Goal: Task Accomplishment & Management: Complete application form

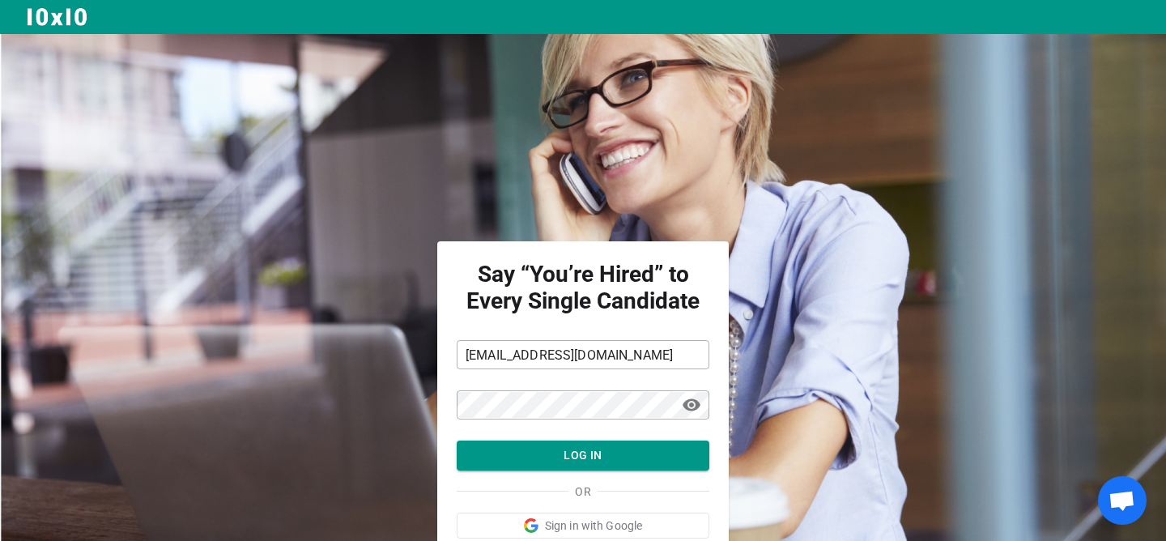
scroll to position [84, 0]
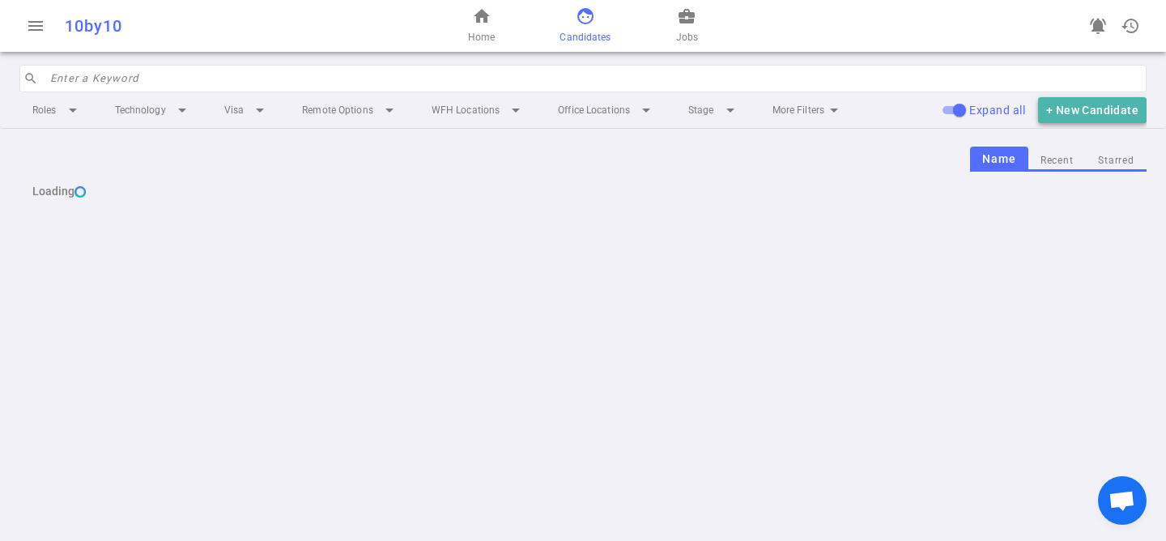
click at [1104, 109] on button "+ New Candidate" at bounding box center [1092, 110] width 109 height 27
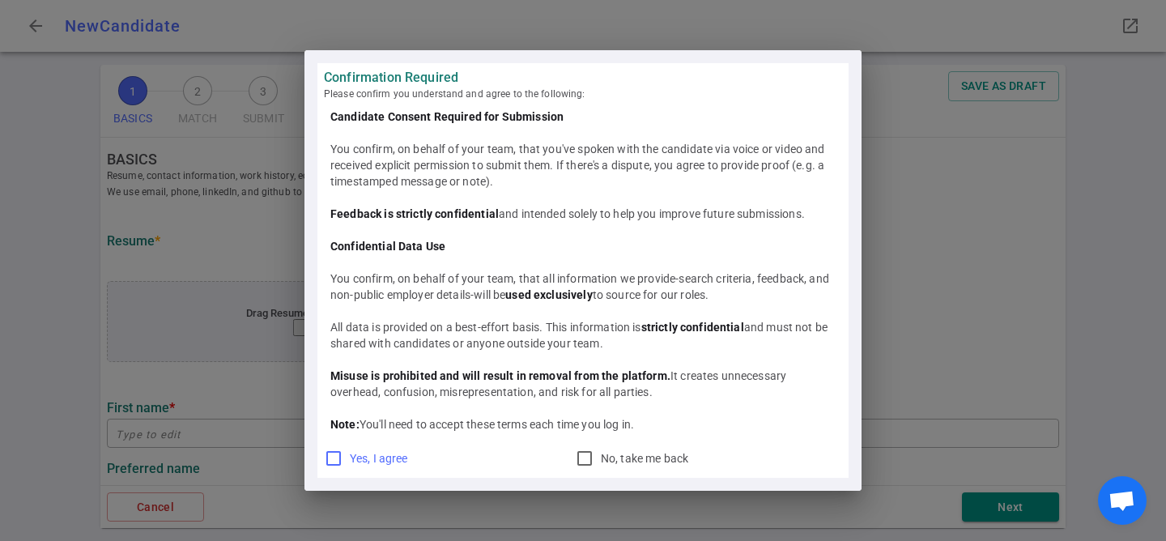
click at [387, 455] on span "Yes, I agree" at bounding box center [379, 458] width 58 height 13
click at [343, 455] on input "Yes, I agree" at bounding box center [333, 458] width 19 height 19
checkbox input "true"
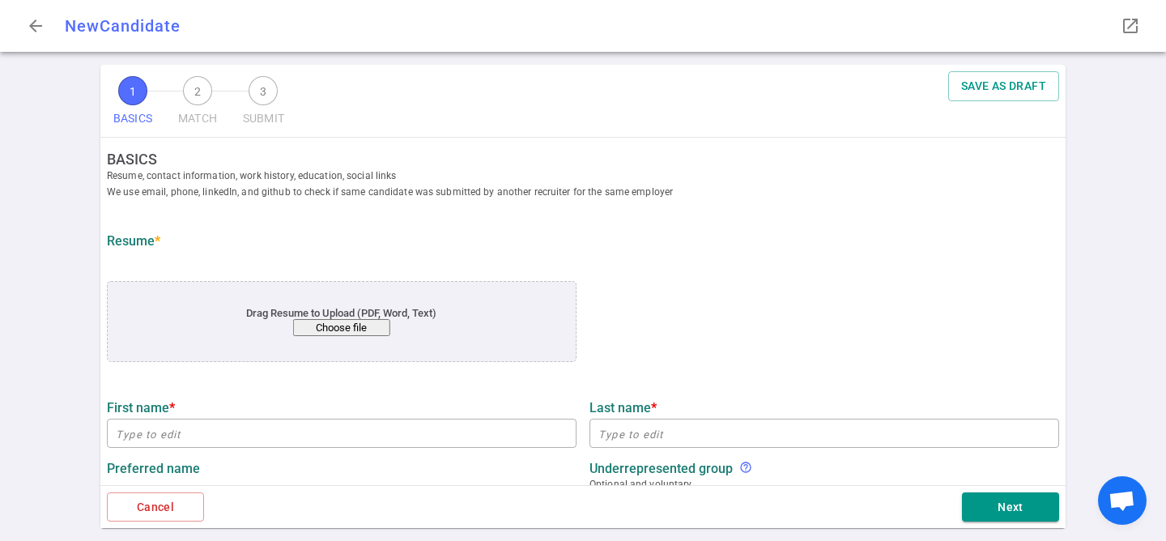
click at [357, 319] on button "Choose file" at bounding box center [341, 327] width 97 height 17
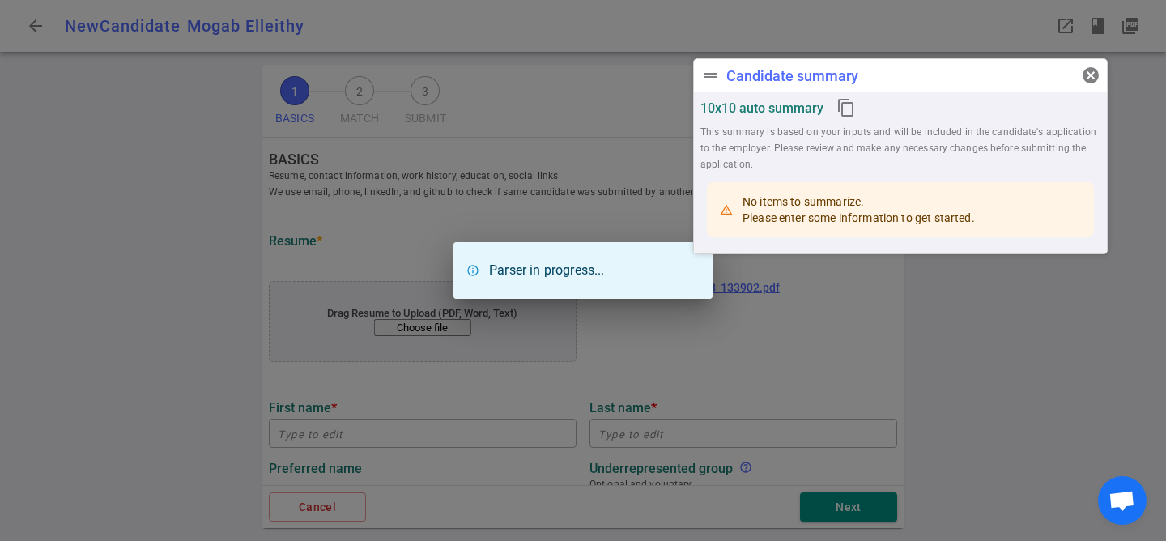
type input "Mogab"
type input "Elleithy"
type input "mogab.elleithy@gmail.com"
type input "https://linkedin.com/in/mogab-elleithy"
type input "https://github.com/m4e7"
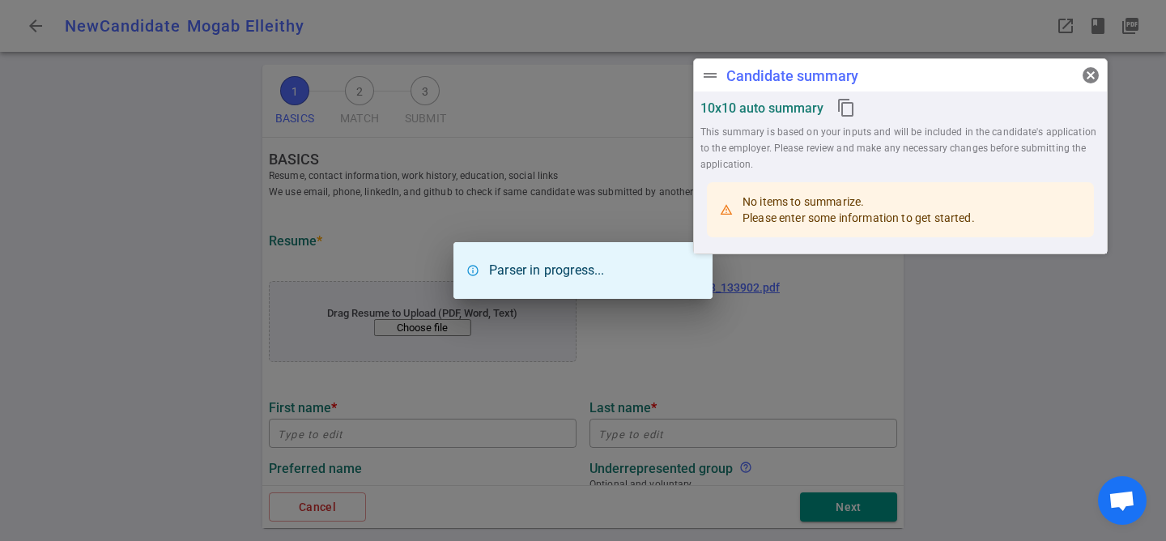
type input "Stealth Space Startup"
type textarea "CTO"
type input "8.8"
type input "Virginia Technology"
type input "Mathematics"
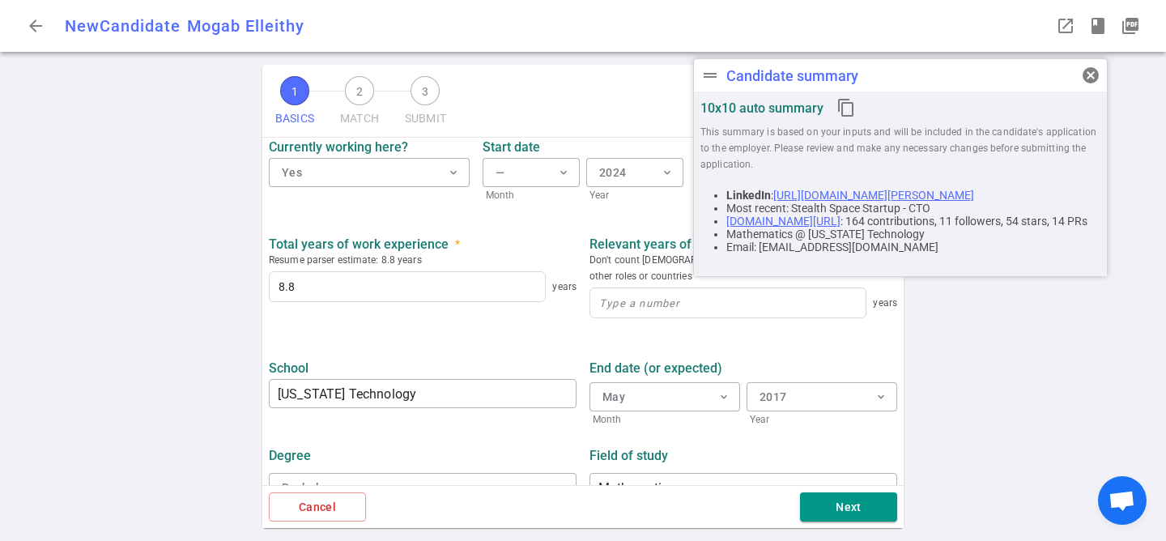
scroll to position [778, 0]
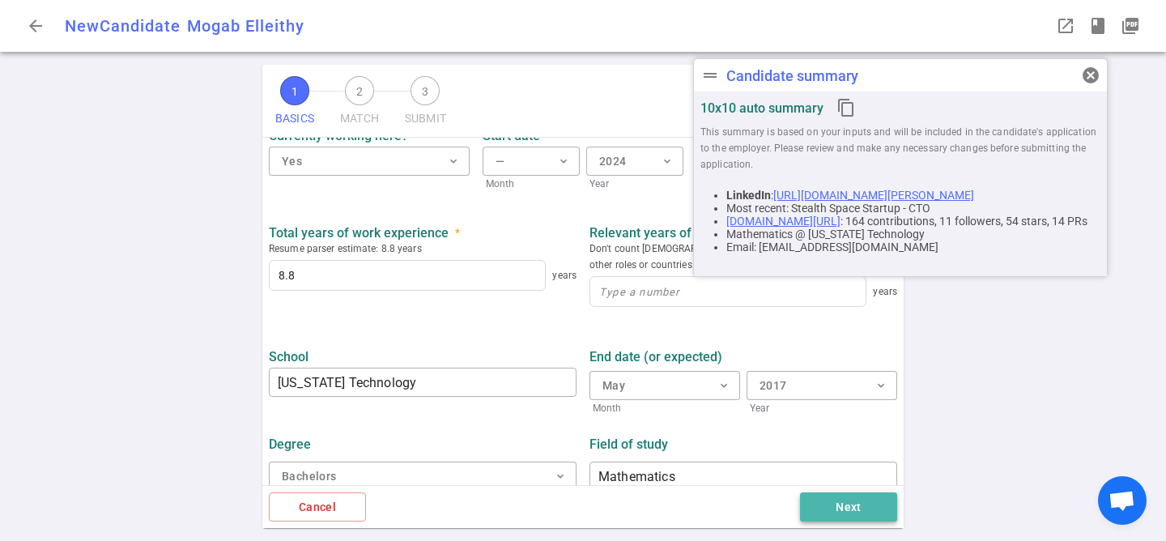
click at [848, 496] on button "Next" at bounding box center [848, 507] width 97 height 30
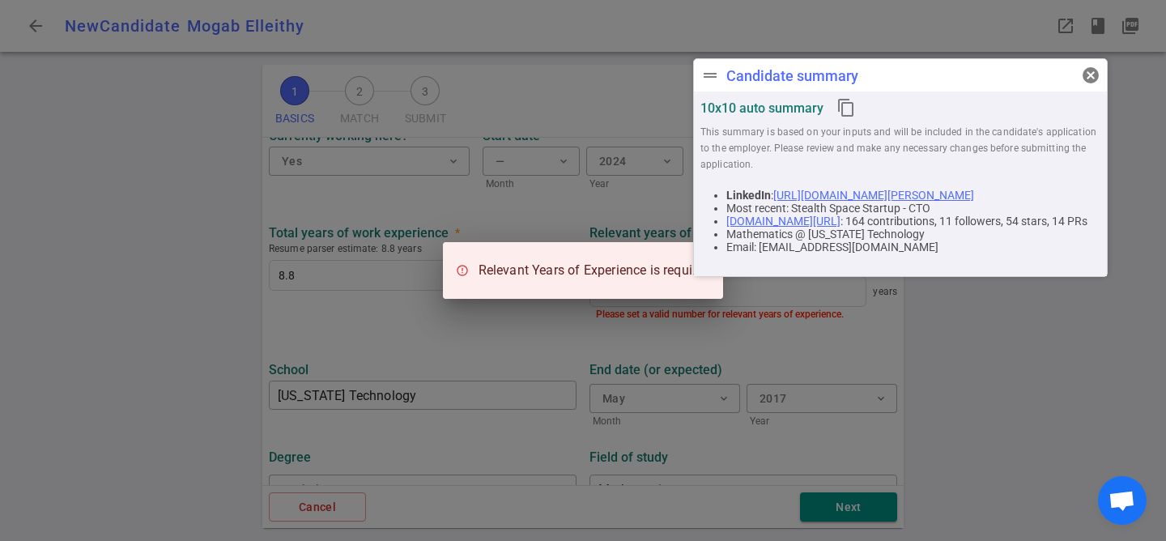
click at [468, 422] on div "Relevant Years of Experience is required" at bounding box center [583, 270] width 1166 height 541
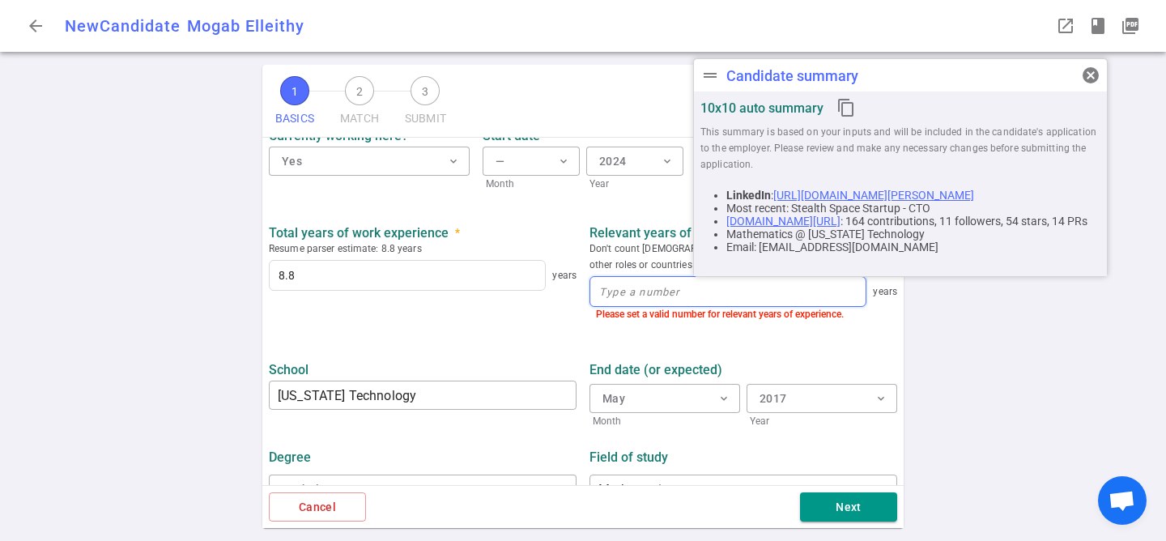
click at [628, 284] on input at bounding box center [727, 291] width 275 height 29
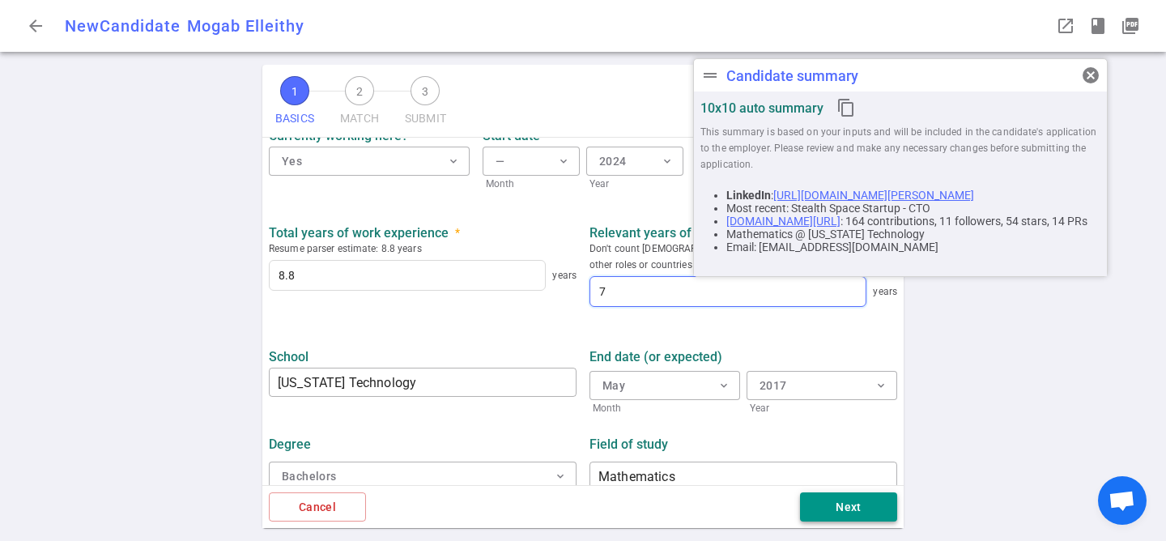
type input "7"
click at [829, 510] on button "Next" at bounding box center [848, 507] width 97 height 30
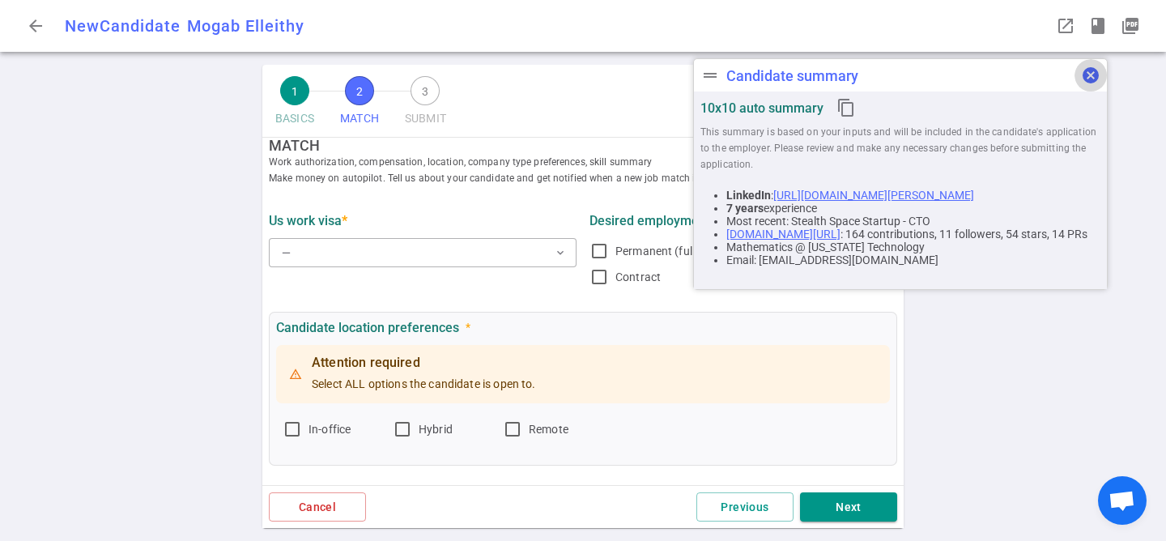
scroll to position [0, 0]
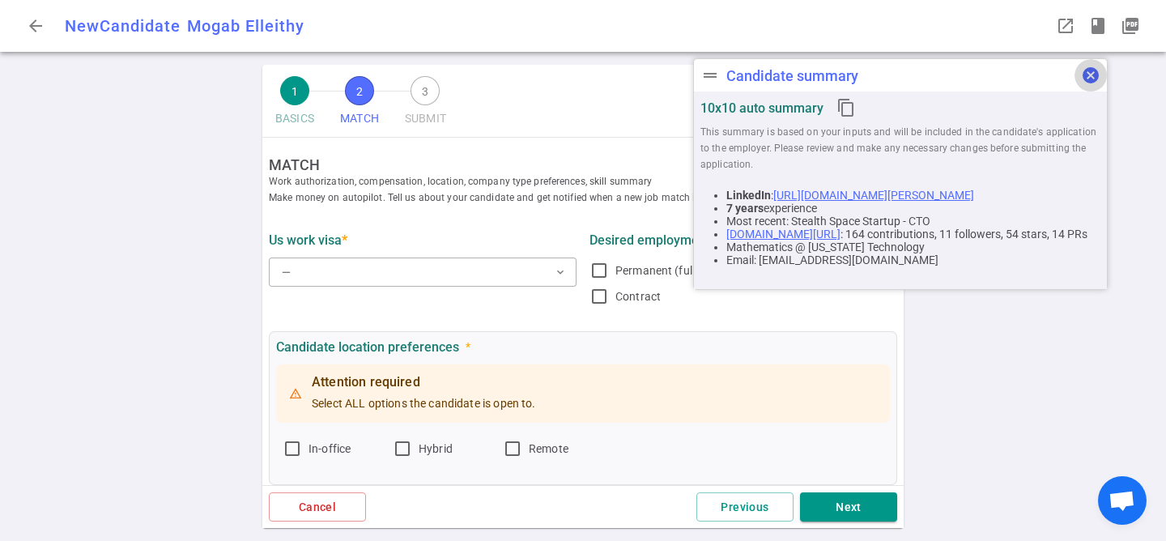
click at [1094, 78] on span "cancel" at bounding box center [1090, 75] width 19 height 19
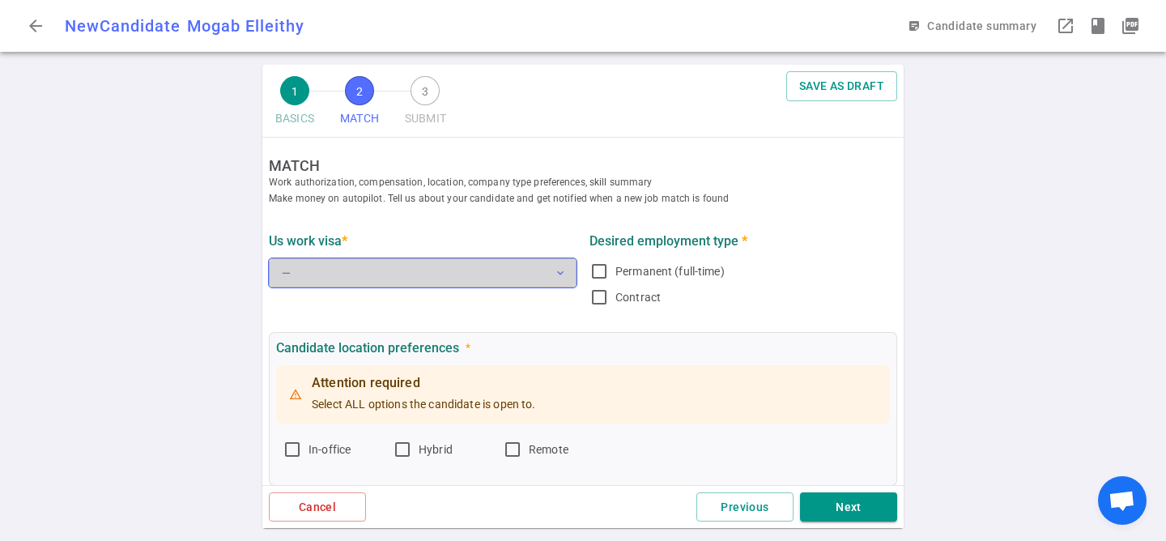
click at [441, 281] on button "— expand_more" at bounding box center [423, 272] width 308 height 29
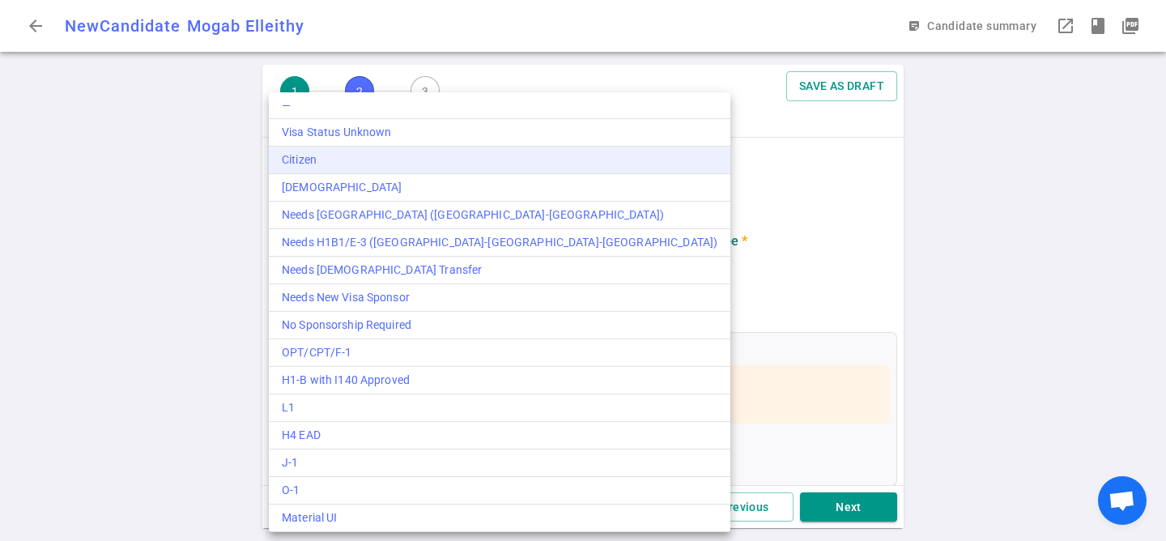
click at [419, 160] on div "Citizen" at bounding box center [500, 159] width 436 height 17
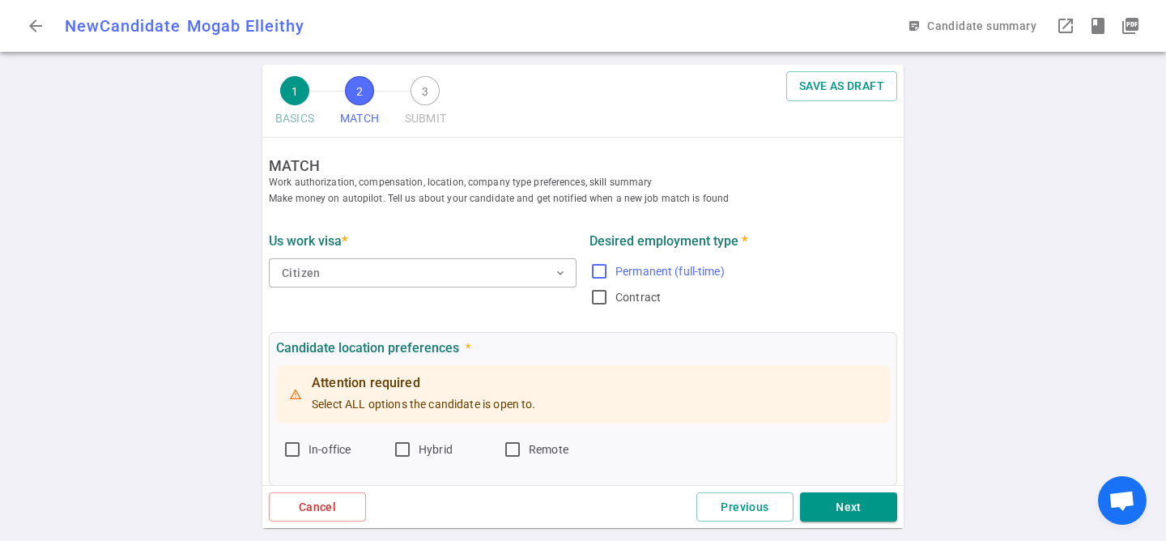
click at [611, 283] on label "Permanent (full-time)" at bounding box center [740, 271] width 301 height 26
click at [609, 281] on input "Permanent (full-time)" at bounding box center [599, 271] width 19 height 19
checkbox input "true"
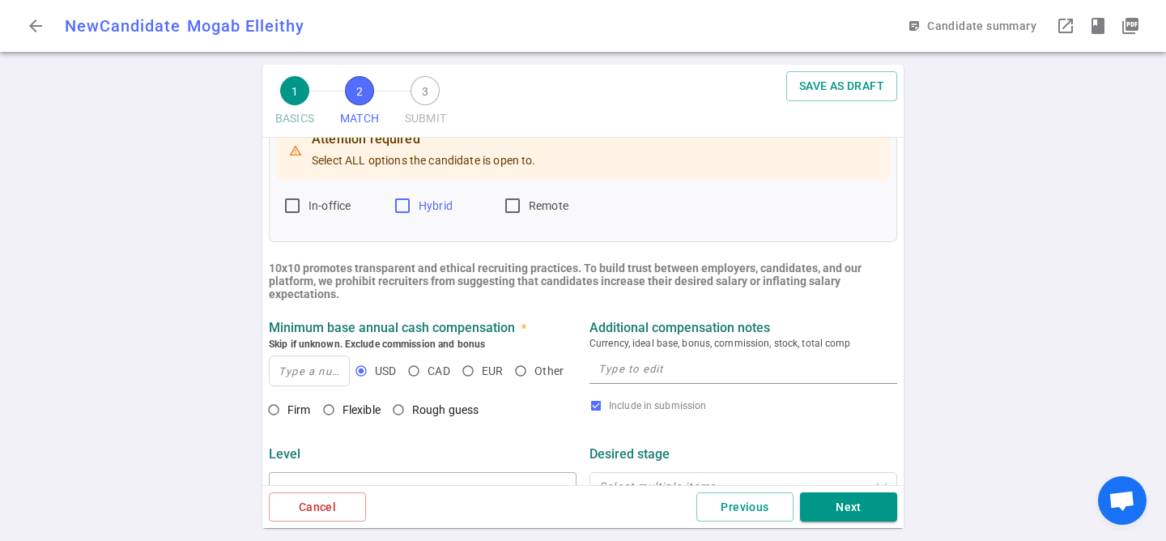
click at [454, 198] on label "Hybrid" at bounding box center [441, 206] width 97 height 26
click at [412, 198] on input "Hybrid" at bounding box center [402, 205] width 19 height 19
checkbox input "true"
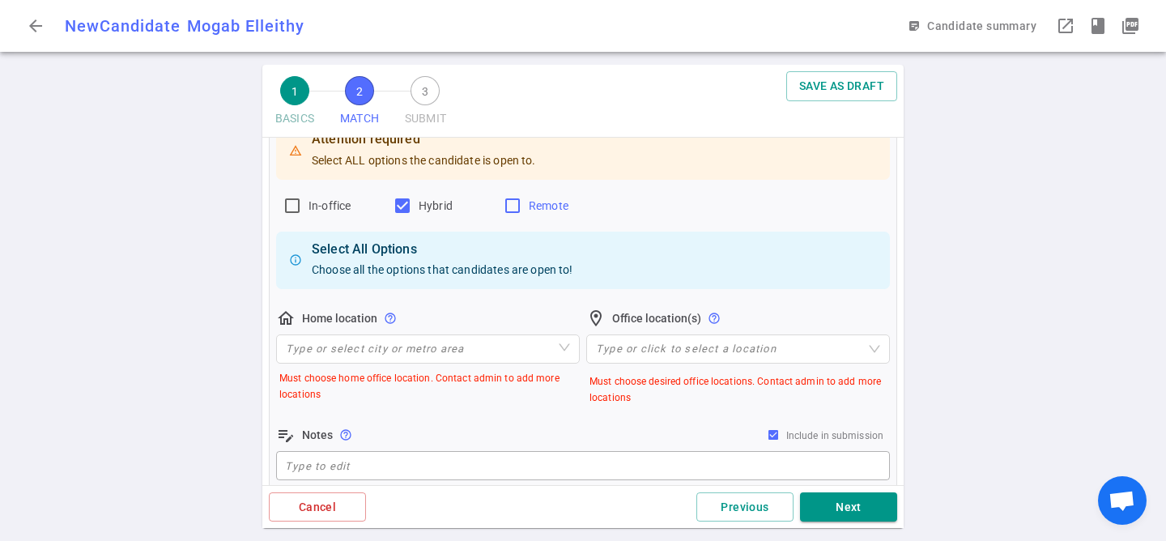
click at [540, 199] on span "Remote" at bounding box center [549, 205] width 40 height 13
click at [522, 199] on input "Remote" at bounding box center [512, 205] width 19 height 19
checkbox input "true"
click at [322, 202] on span "In-office" at bounding box center [330, 205] width 42 height 13
click at [302, 202] on input "In-office" at bounding box center [292, 205] width 19 height 19
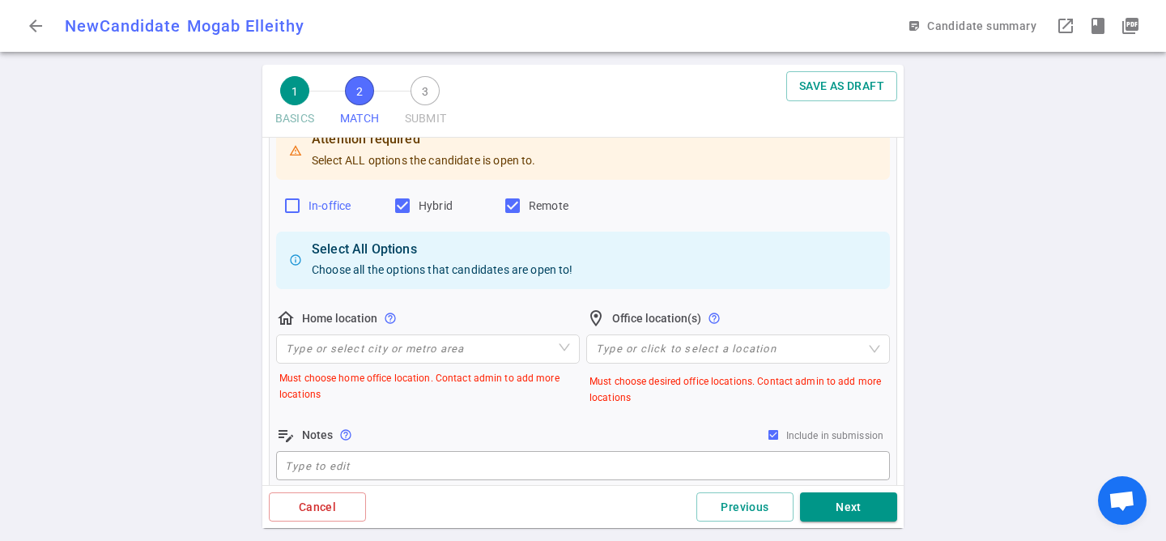
checkbox input "true"
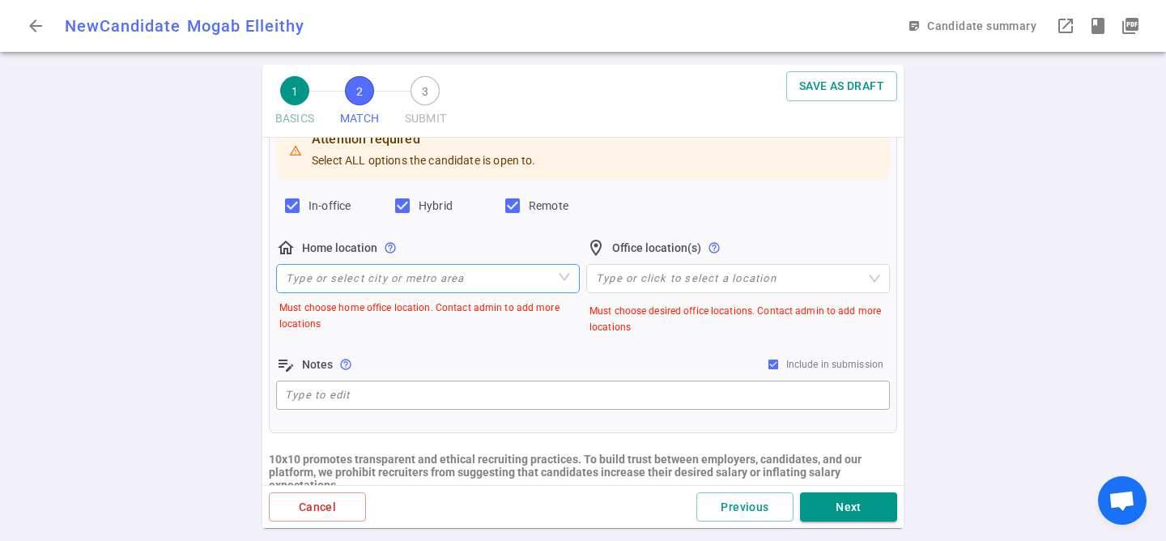
click at [360, 284] on input "search" at bounding box center [428, 279] width 284 height 28
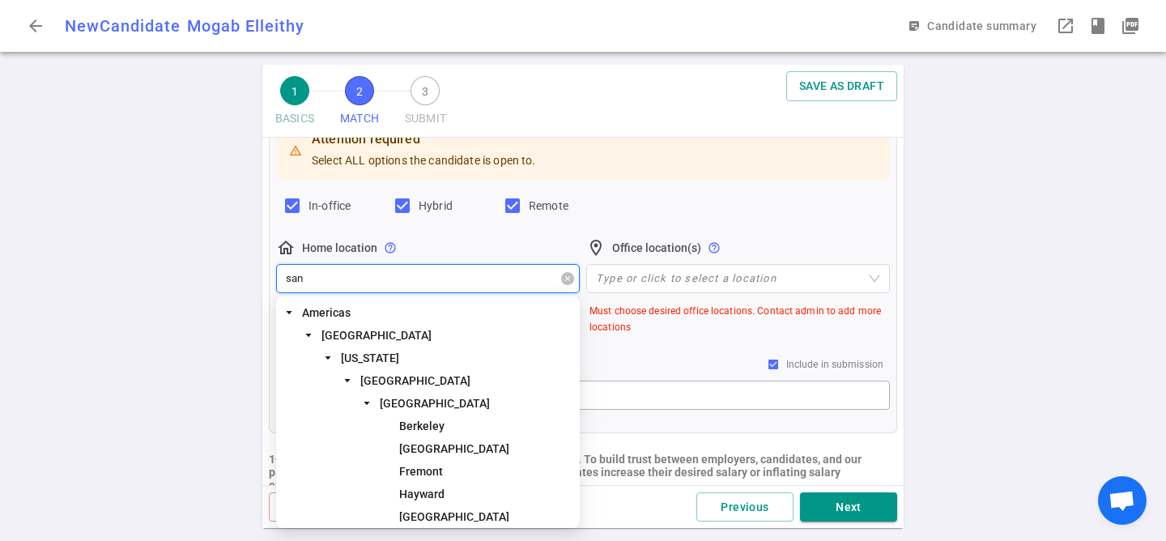
type input "san f"
click at [411, 375] on span "San Francisco Bay Area" at bounding box center [415, 380] width 110 height 13
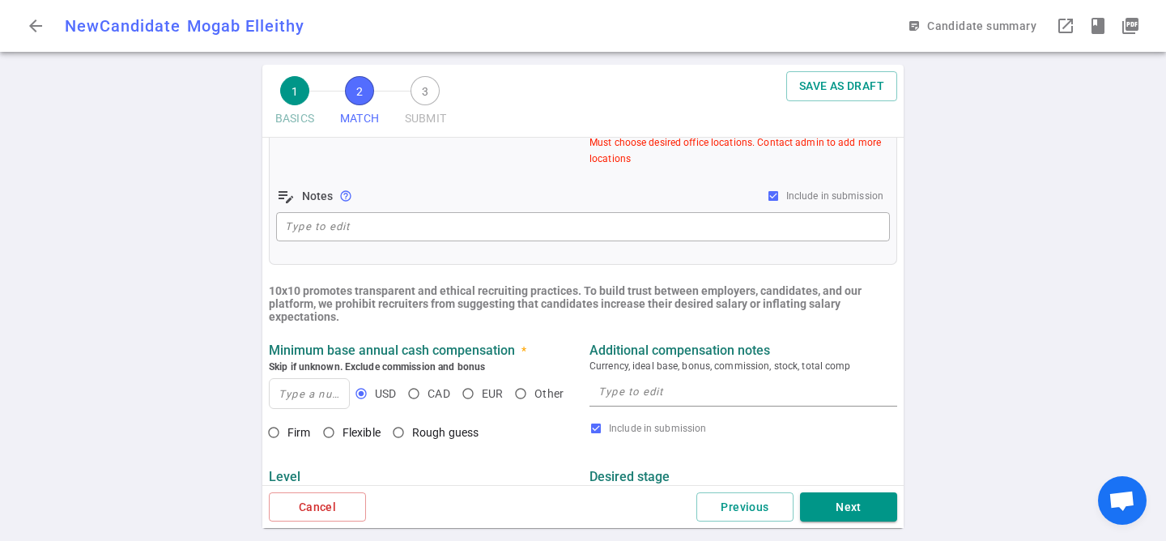
scroll to position [465, 0]
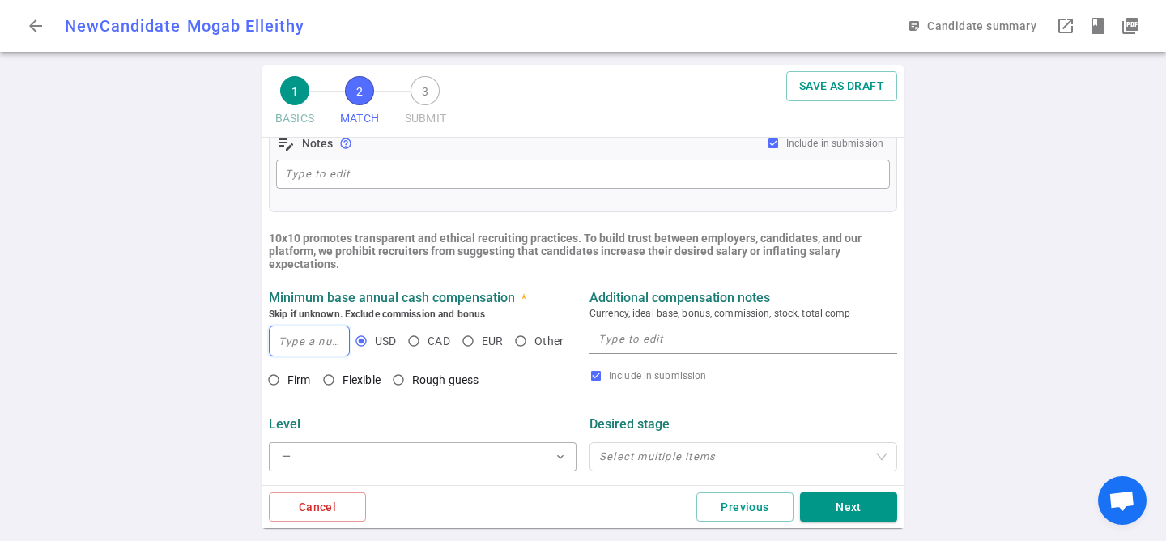
click at [326, 343] on input at bounding box center [309, 340] width 79 height 29
type input "200,000"
click at [334, 378] on input "Flexible" at bounding box center [329, 380] width 28 height 28
radio input "true"
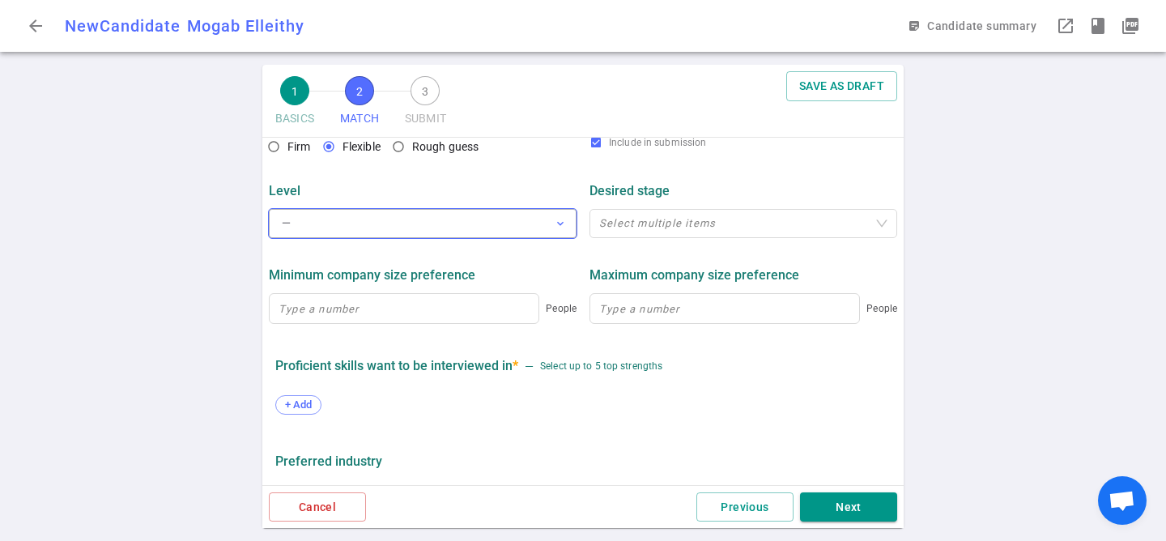
scroll to position [692, 0]
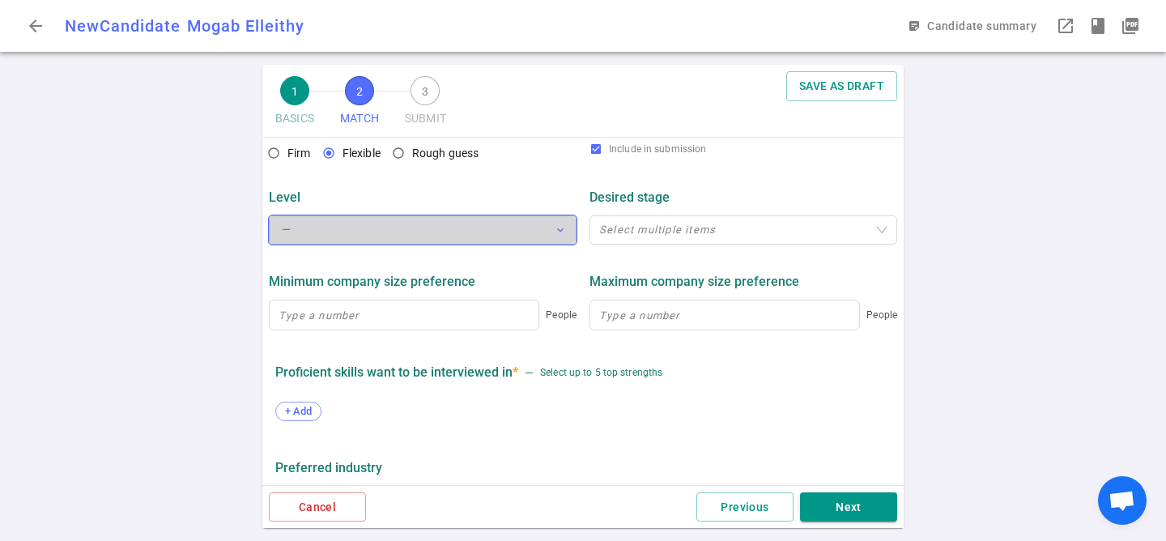
click at [317, 218] on button "— expand_more" at bounding box center [423, 229] width 308 height 29
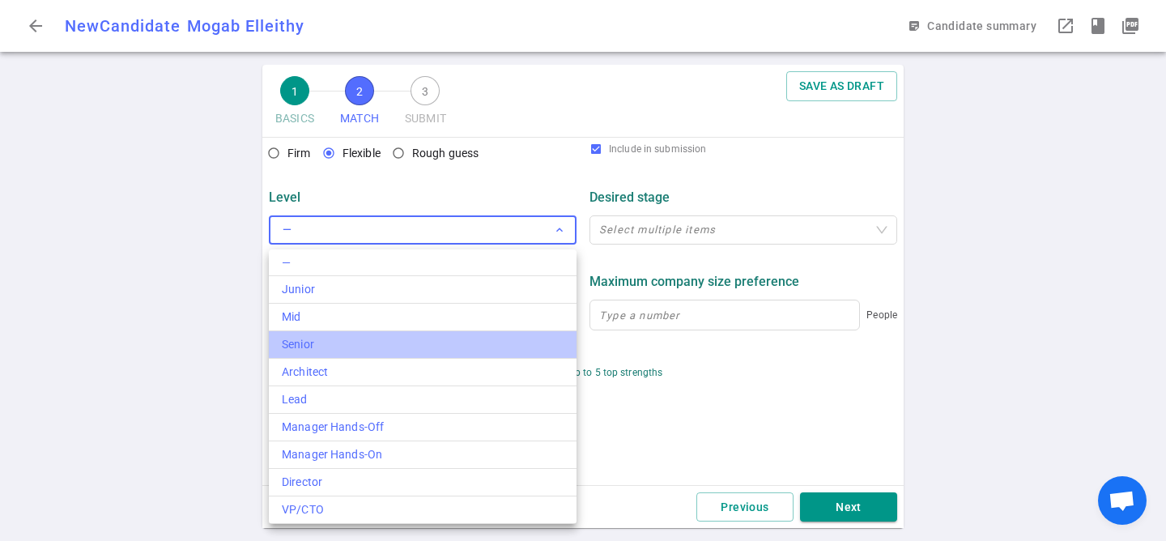
click at [331, 346] on div "Senior" at bounding box center [423, 344] width 282 height 17
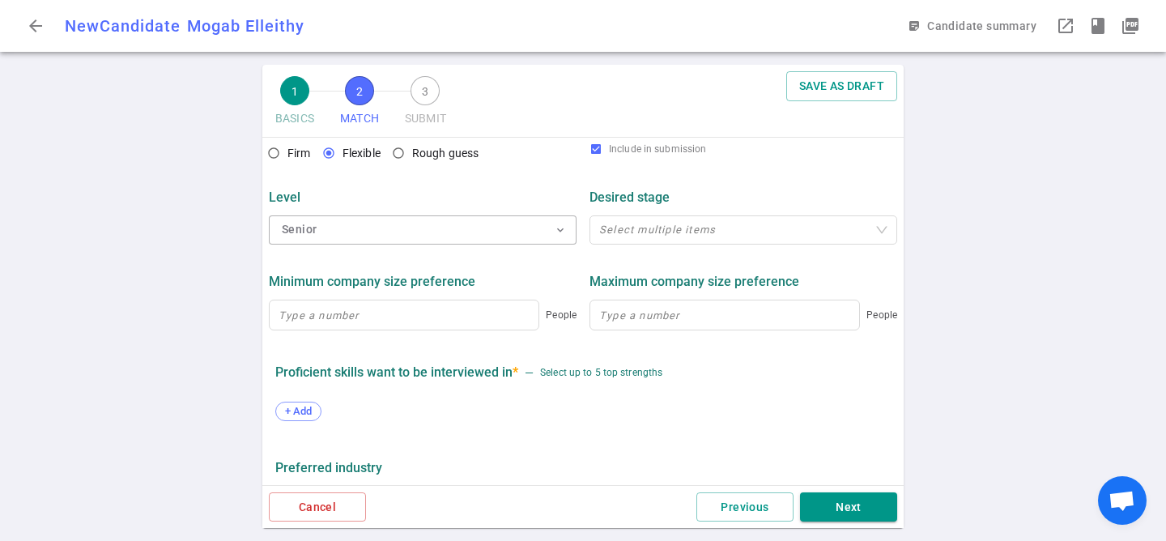
scroll to position [836, 0]
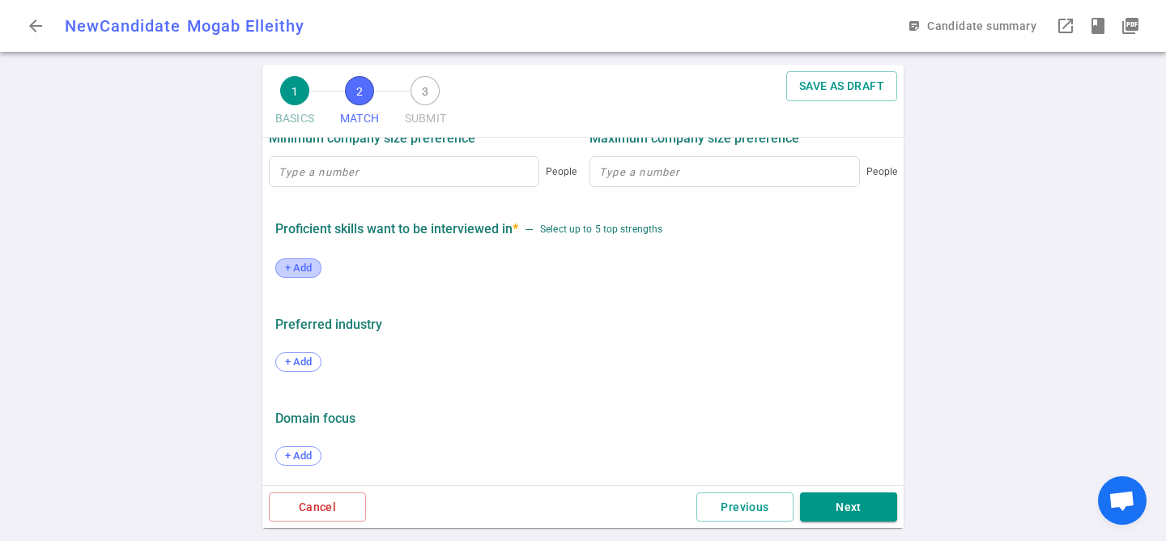
click at [305, 269] on span "+ Add" at bounding box center [298, 268] width 38 height 12
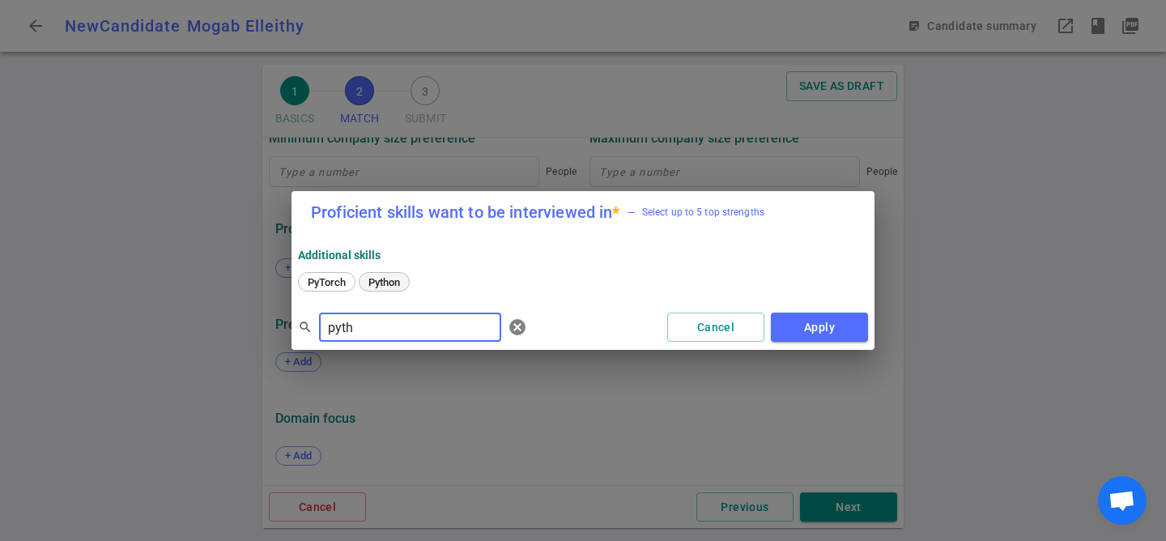
click at [375, 283] on span "Python" at bounding box center [384, 282] width 43 height 12
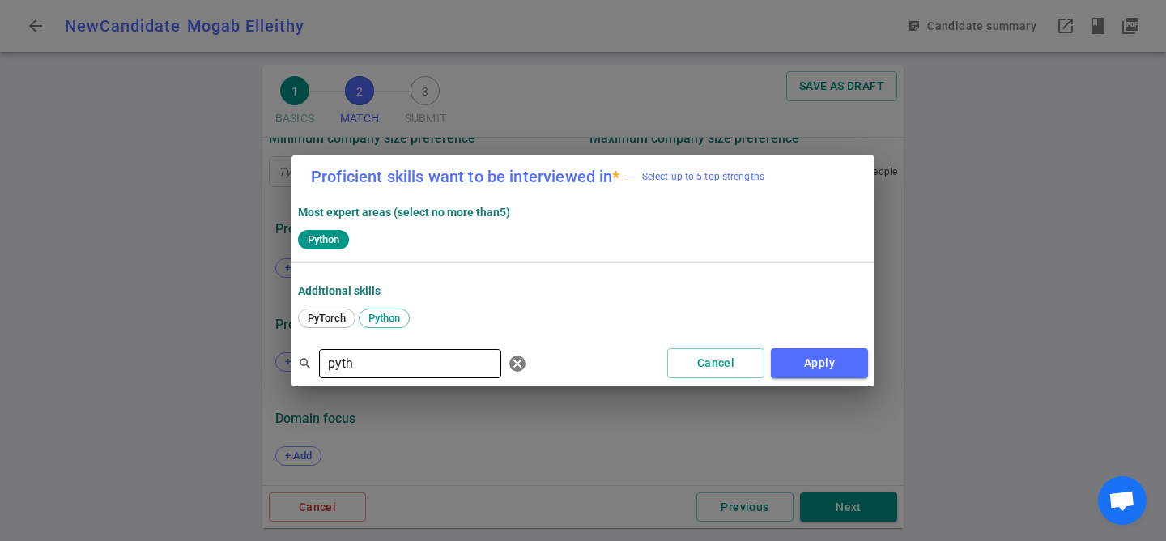
click at [365, 353] on input "pyth" at bounding box center [410, 364] width 182 height 26
click at [336, 322] on span "TypeScript" at bounding box center [333, 318] width 62 height 12
click at [359, 371] on input "types" at bounding box center [410, 364] width 182 height 26
type input "c++"
click at [324, 306] on div "C++" at bounding box center [583, 319] width 570 height 29
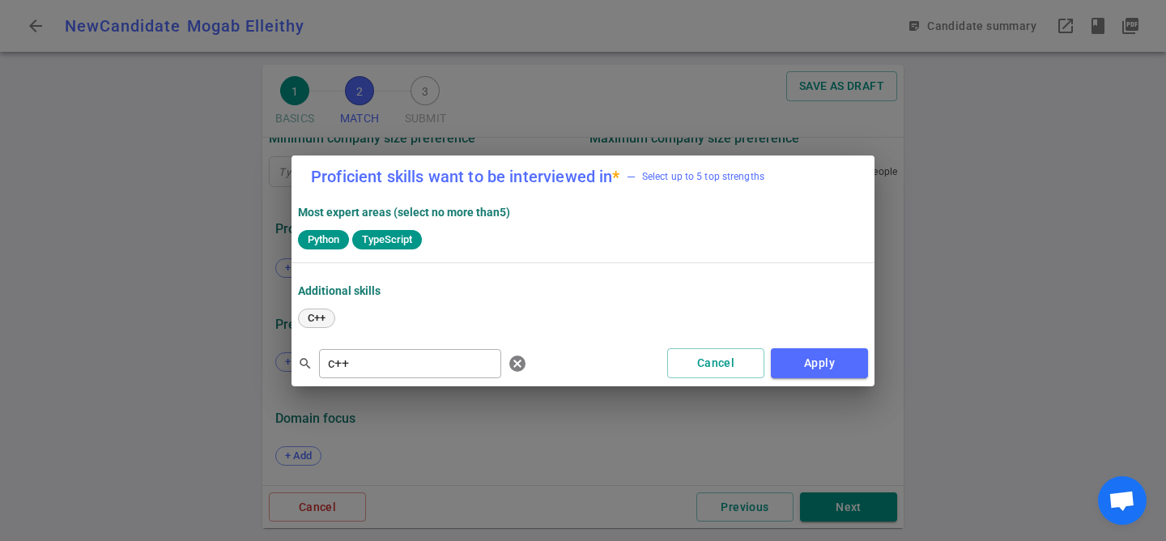
click at [324, 312] on span "C++" at bounding box center [316, 318] width 29 height 12
click at [827, 368] on button "Apply" at bounding box center [819, 363] width 97 height 30
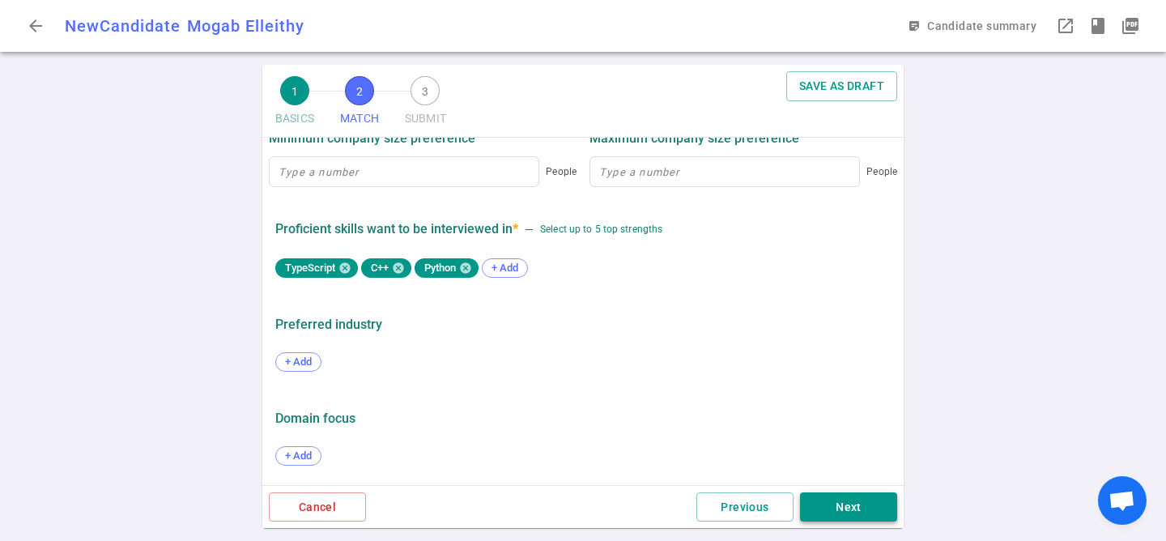
click at [852, 496] on button "Next" at bounding box center [848, 507] width 97 height 30
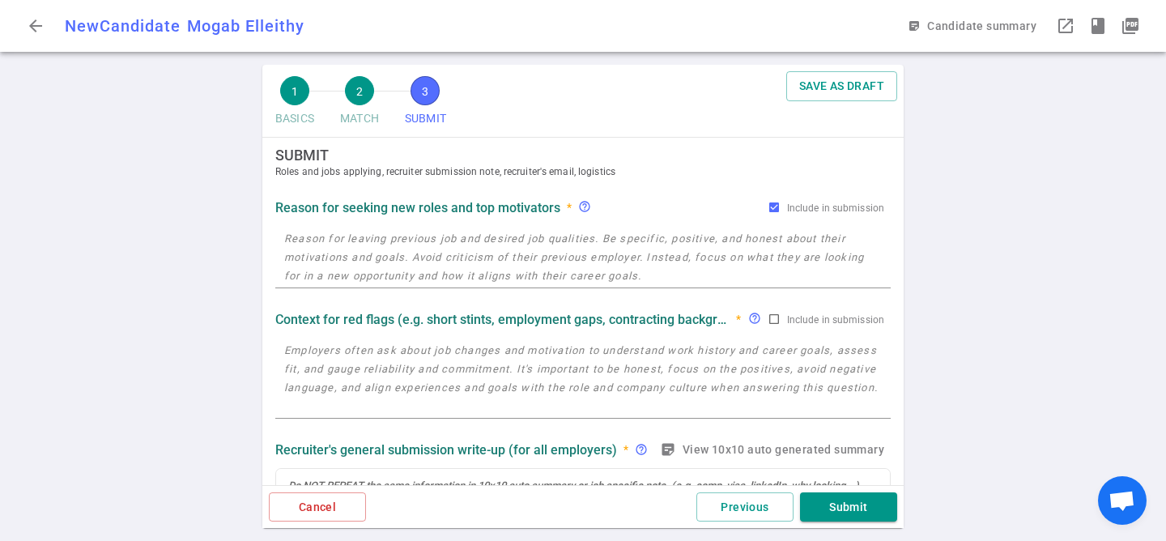
scroll to position [0, 0]
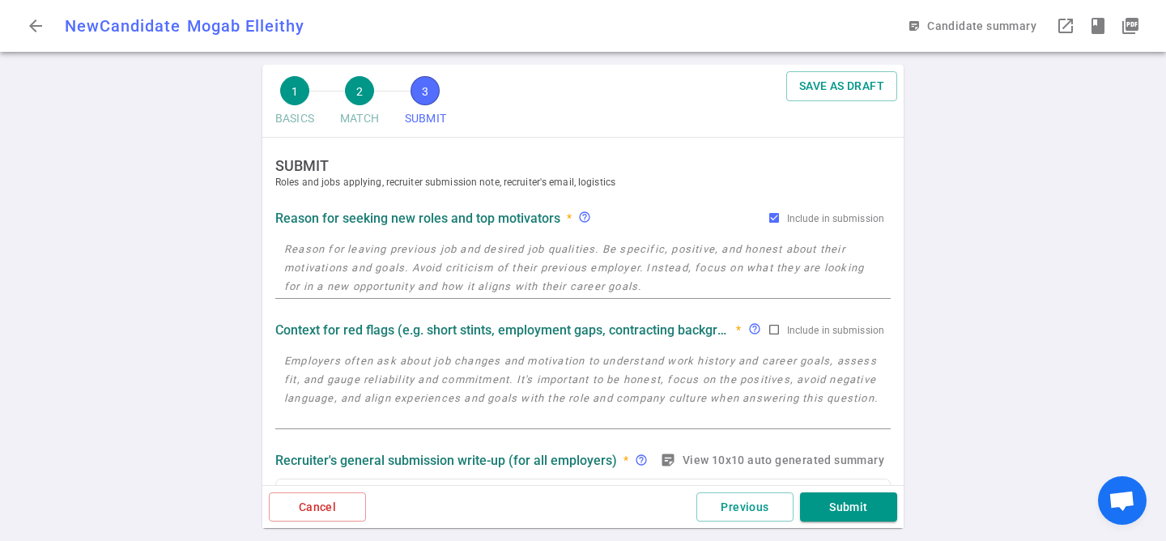
click at [427, 241] on textarea at bounding box center [583, 268] width 598 height 56
paste textarea "Reason for Looking: It's been tough finding customer fit and finding funding so…"
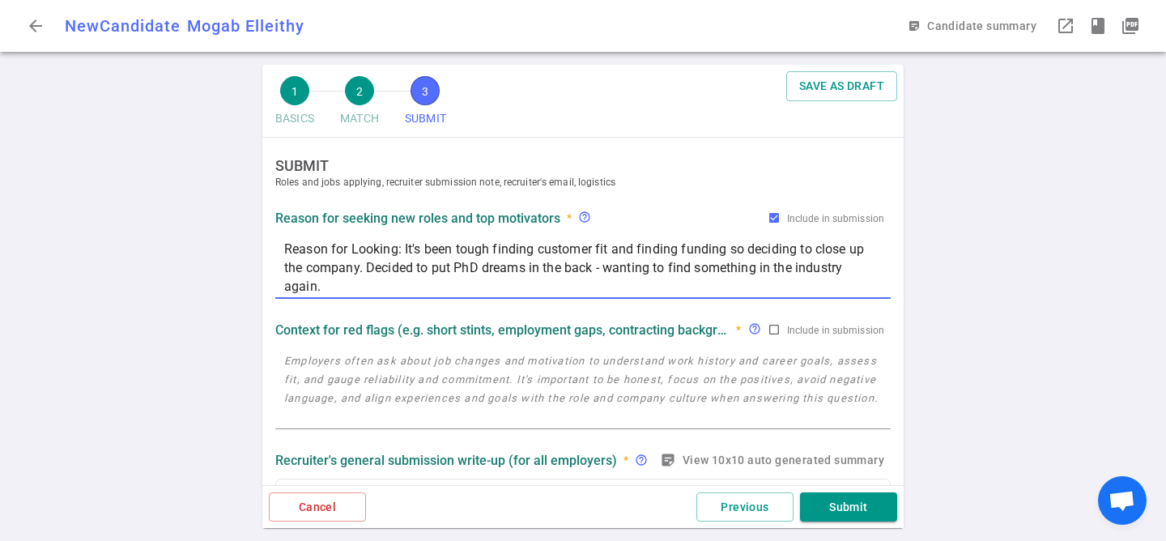
scroll to position [198, 0]
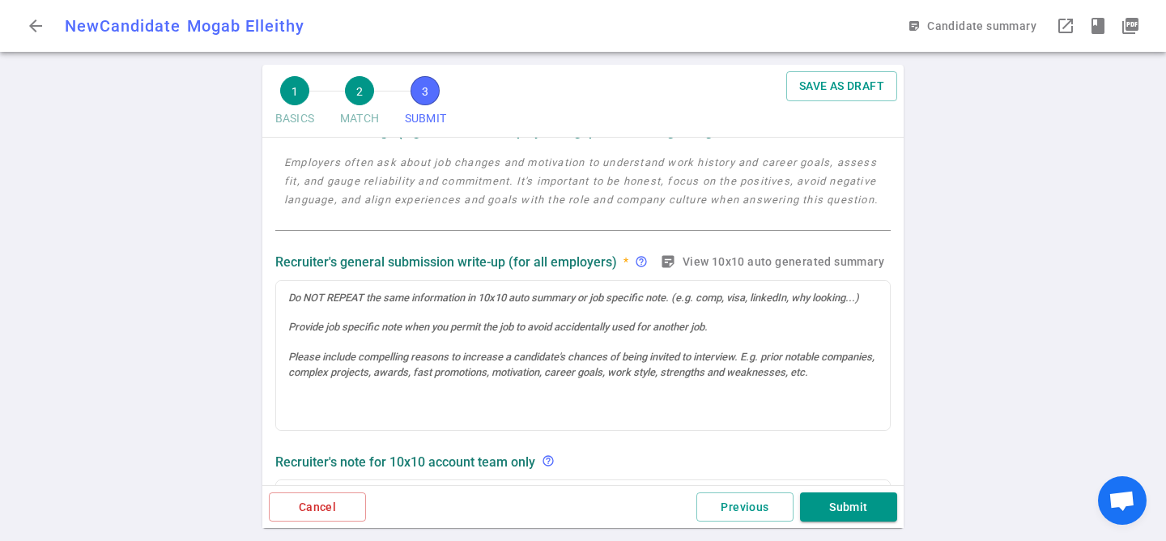
type textarea "Reason for Looking: It's been tough finding customer fit and finding funding so…"
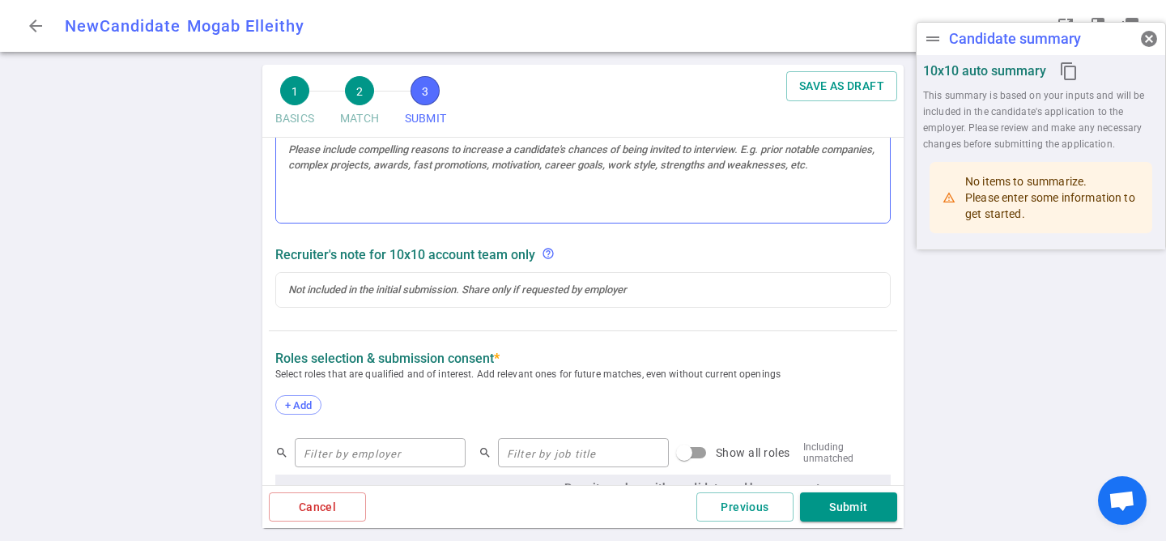
click at [470, 199] on div at bounding box center [583, 149] width 614 height 150
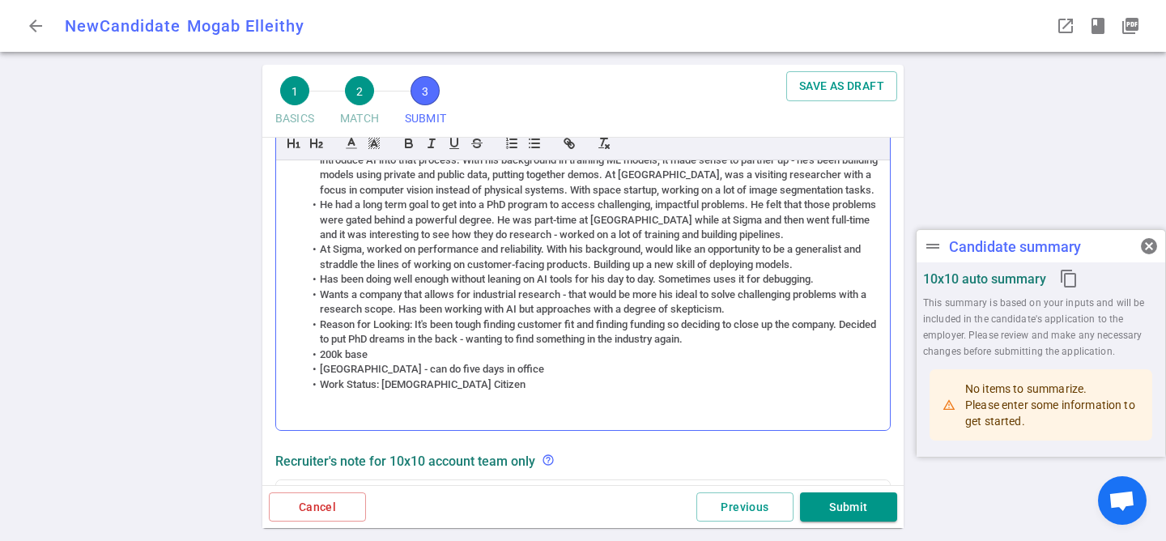
scroll to position [119, 0]
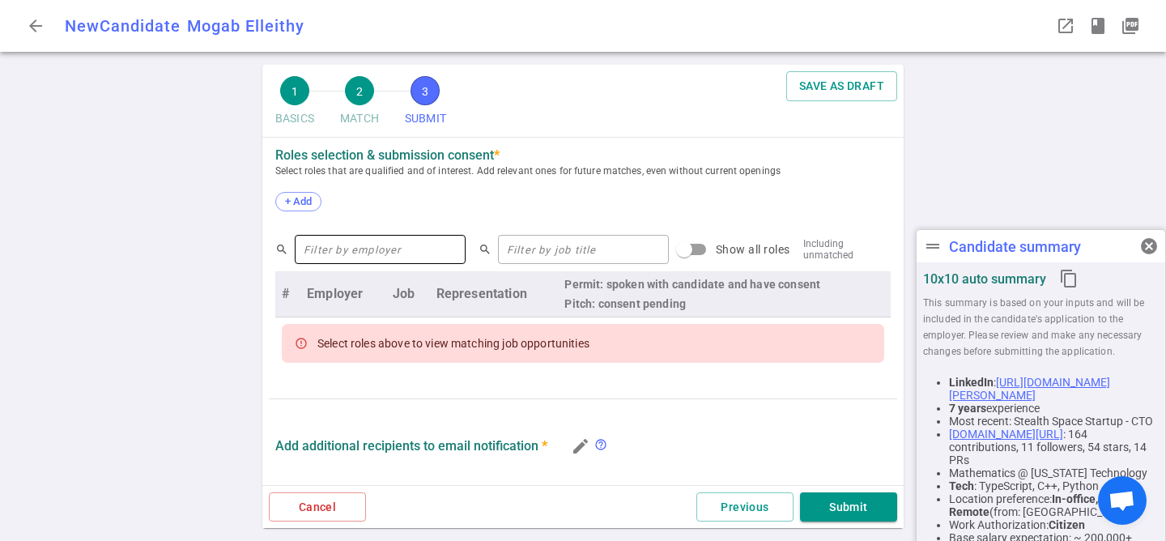
click at [390, 252] on input "text" at bounding box center [380, 249] width 171 height 26
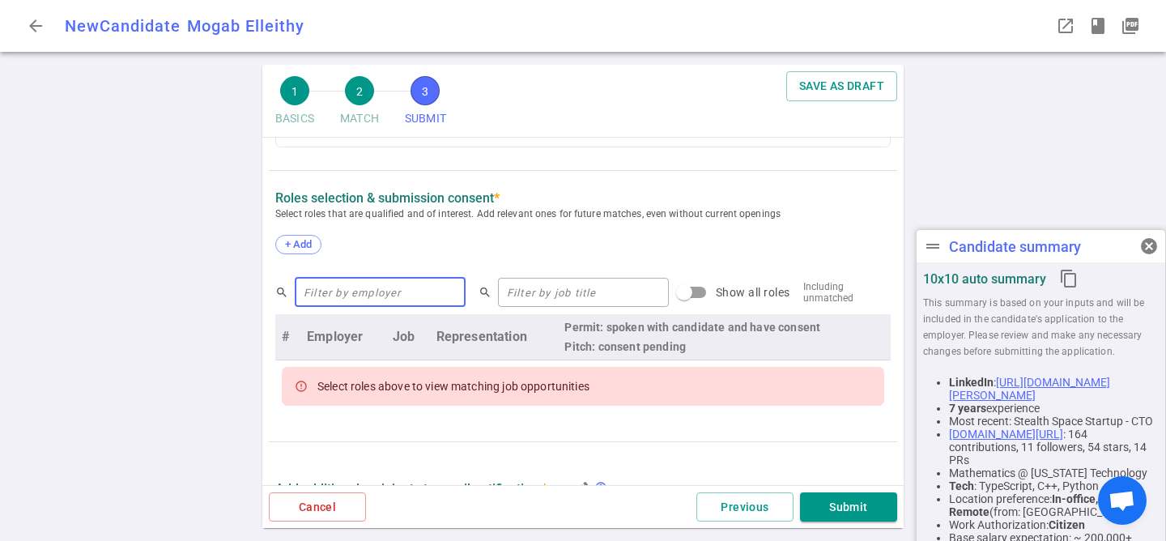
scroll to position [670, 0]
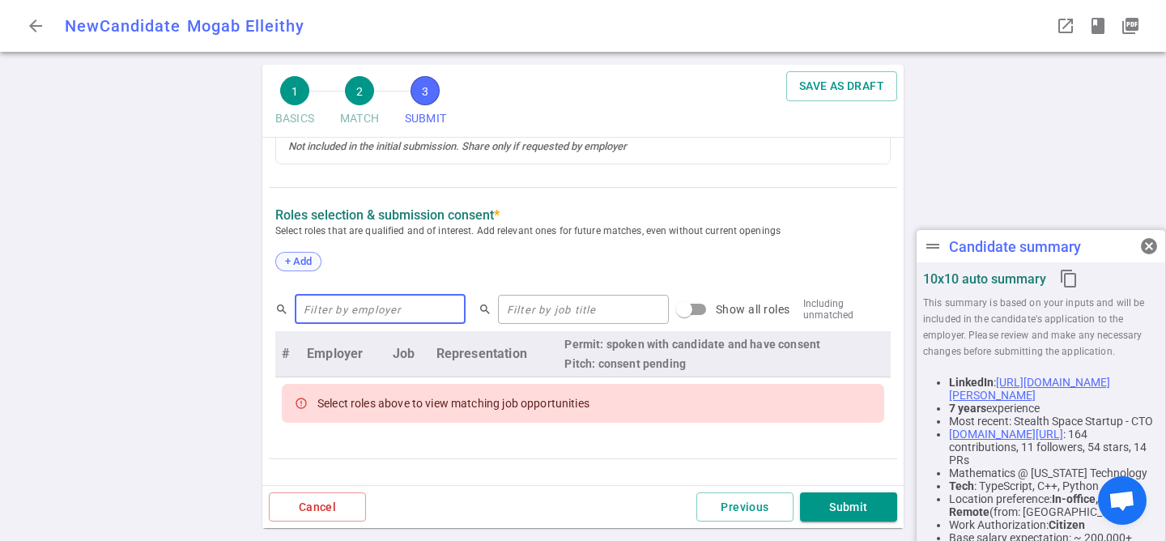
click at [312, 263] on span "+ Add" at bounding box center [298, 261] width 38 height 12
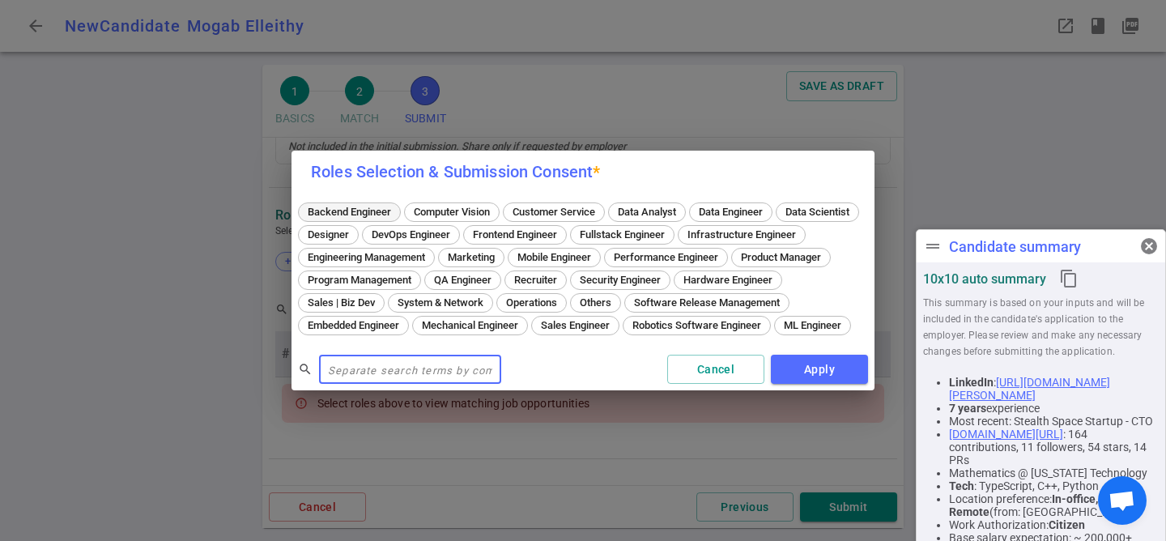
click at [367, 206] on span "Backend Engineer" at bounding box center [349, 212] width 95 height 12
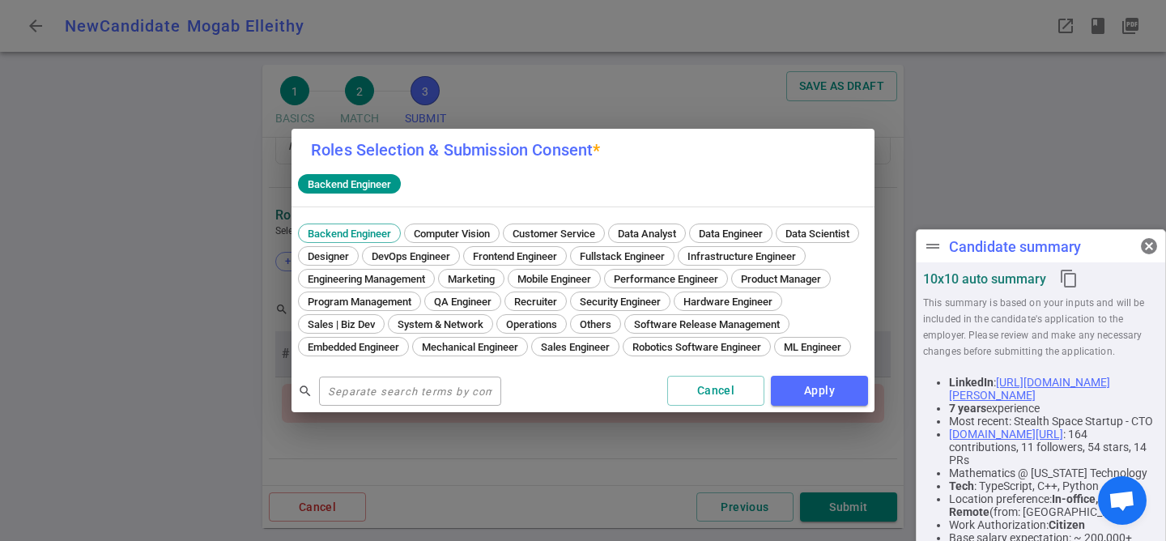
click at [824, 412] on div "search ​ Cancel Apply" at bounding box center [583, 390] width 583 height 43
click at [826, 406] on button "Apply" at bounding box center [819, 391] width 97 height 30
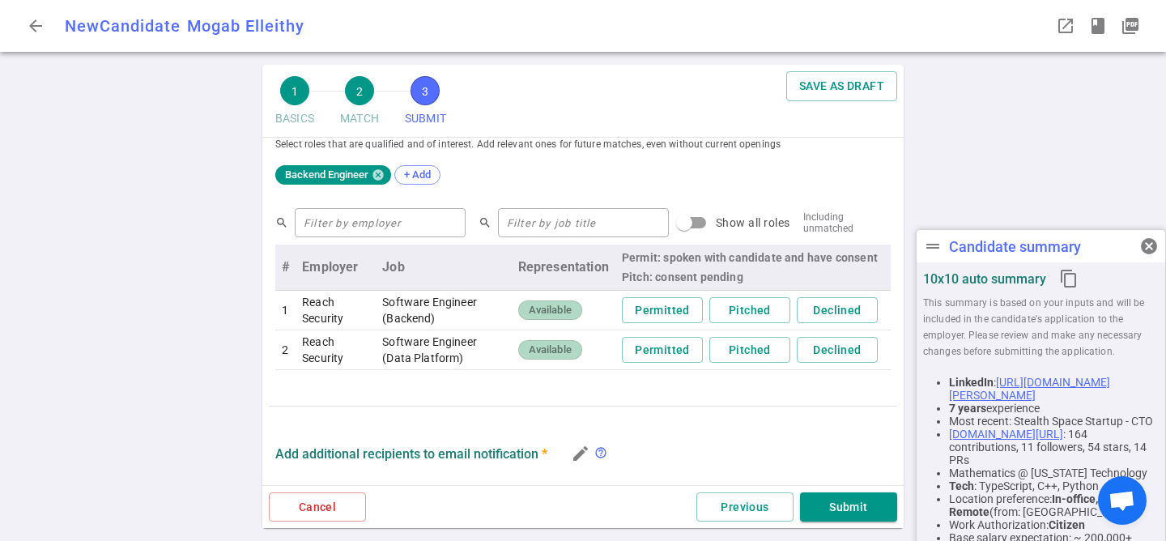
scroll to position [764, 0]
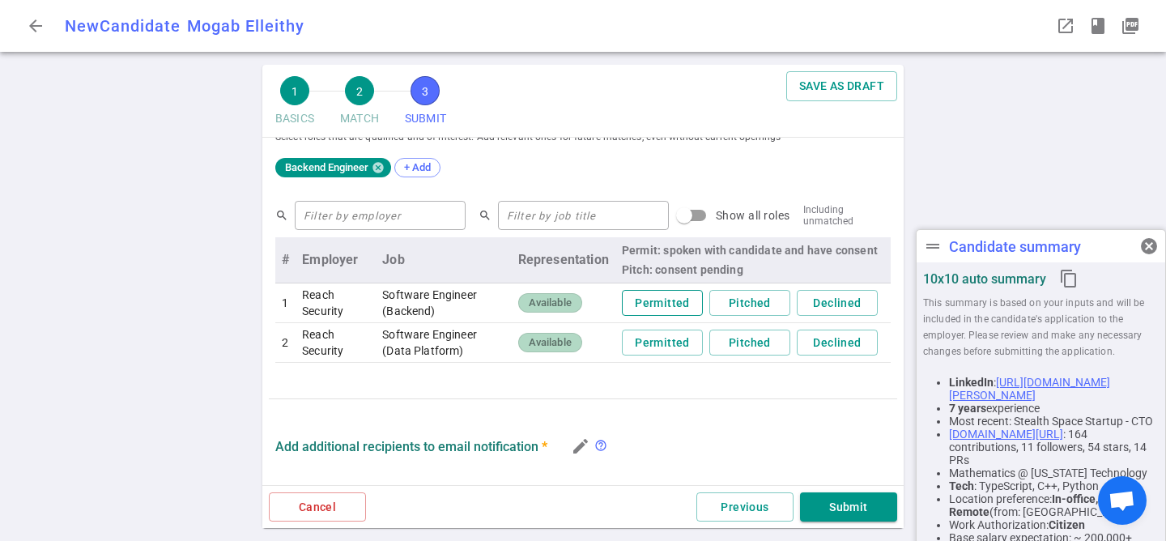
click at [663, 303] on button "Permitted" at bounding box center [662, 303] width 81 height 27
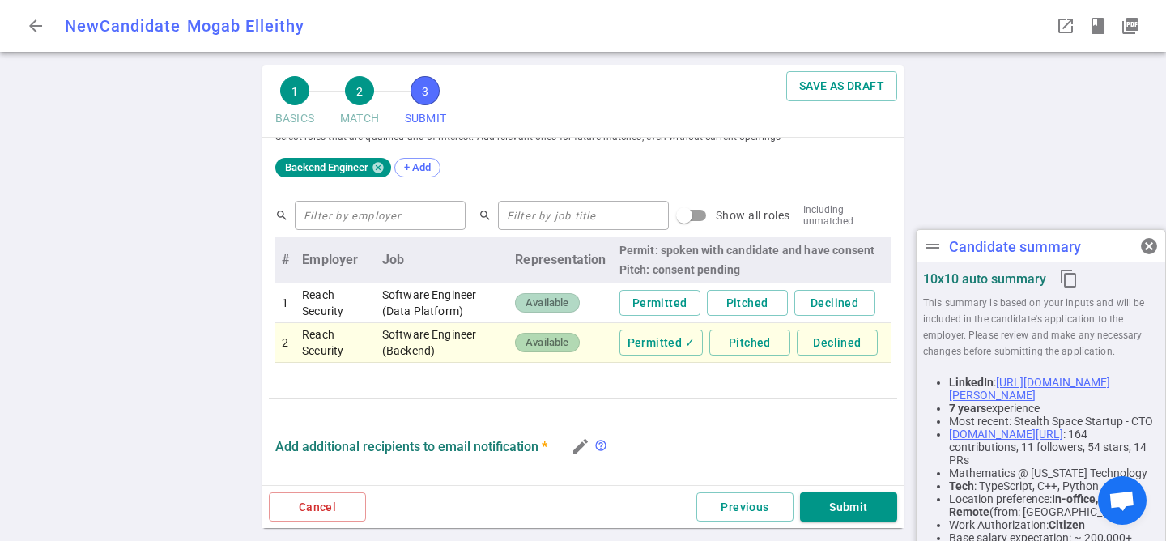
scroll to position [963, 0]
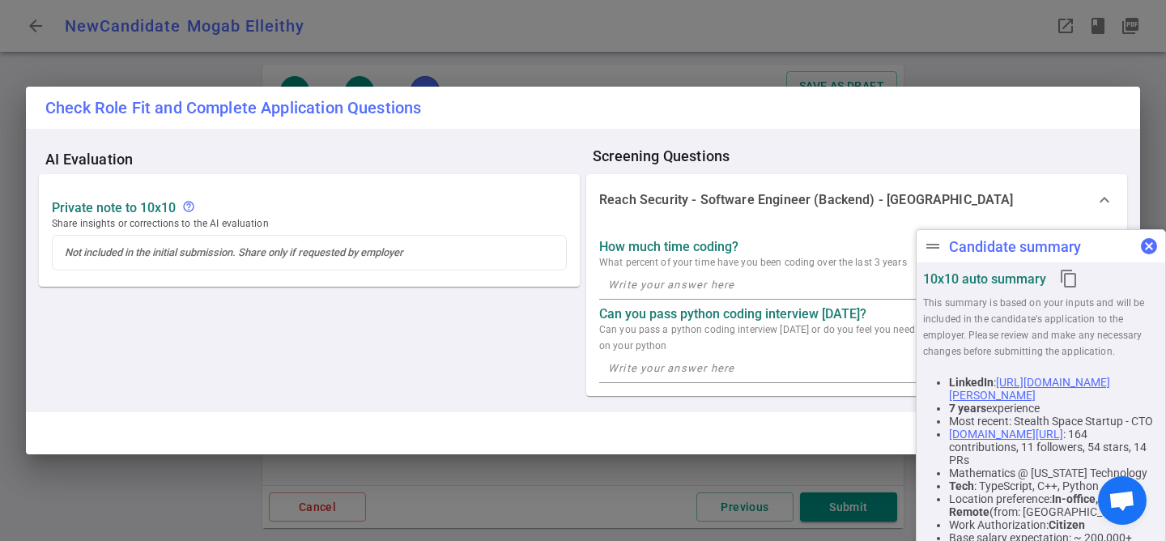
click at [1146, 243] on div "drag_handle Candidate summary cancel 10x10 auto summary content_copy This summa…" at bounding box center [1041, 463] width 250 height 468
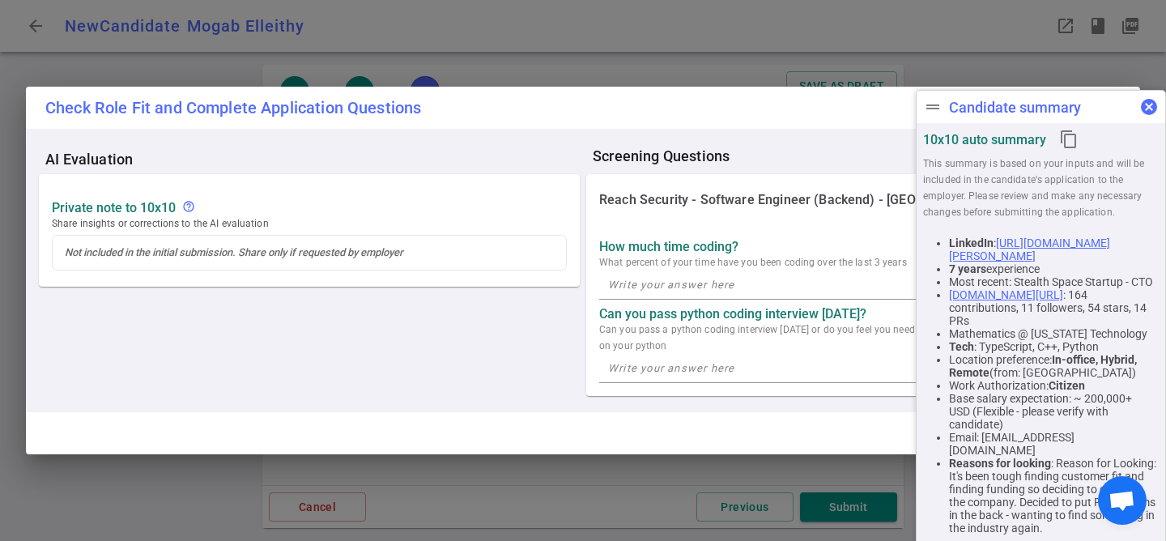
click at [1143, 110] on span "cancel" at bounding box center [1149, 106] width 19 height 19
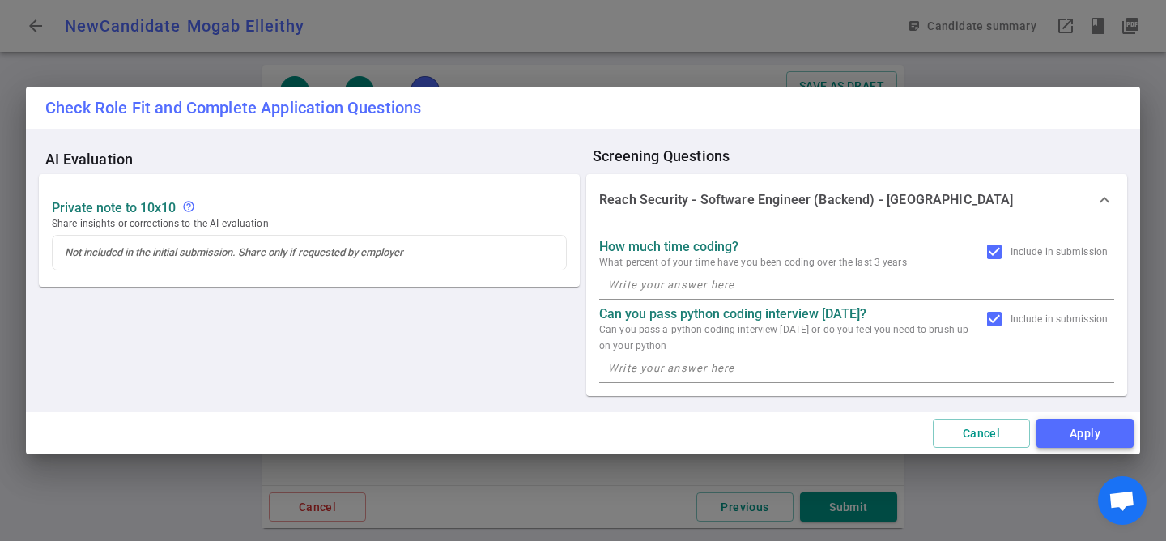
click at [1067, 432] on button "Apply" at bounding box center [1085, 434] width 97 height 30
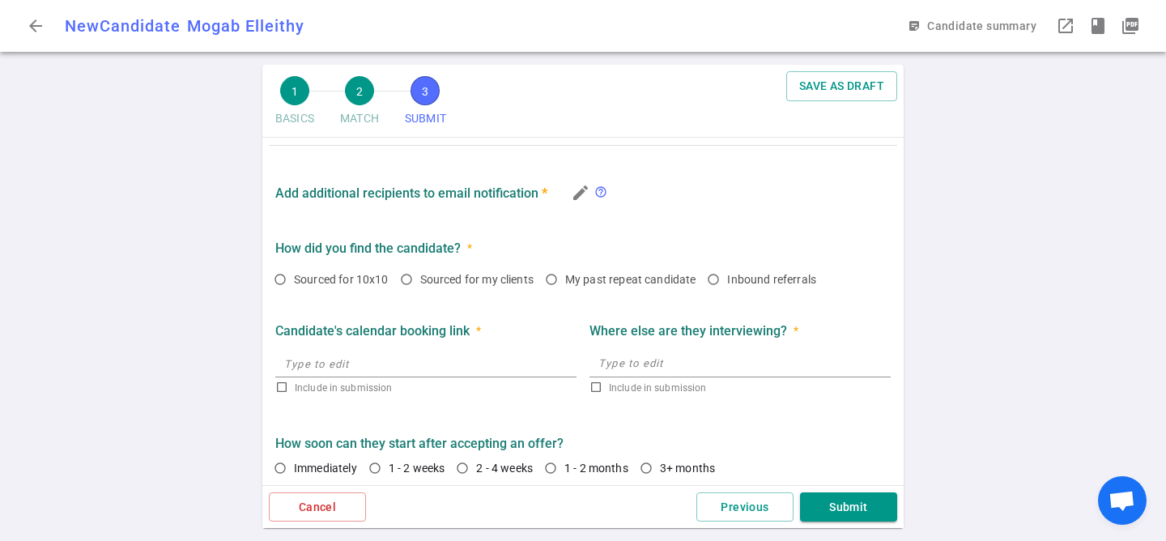
scroll to position [1024, 0]
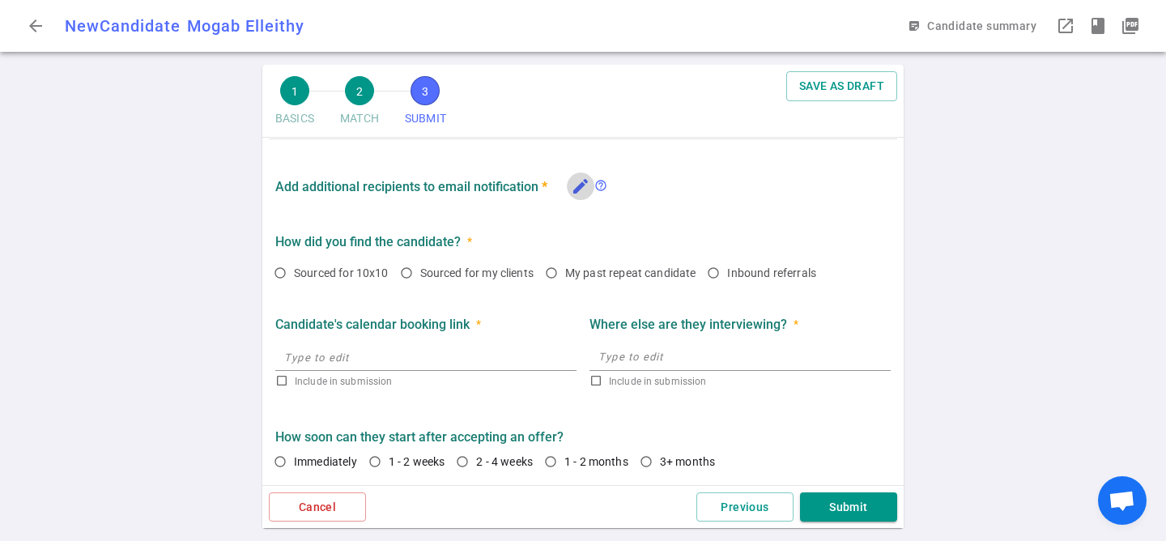
click at [568, 190] on button "edit" at bounding box center [581, 187] width 28 height 28
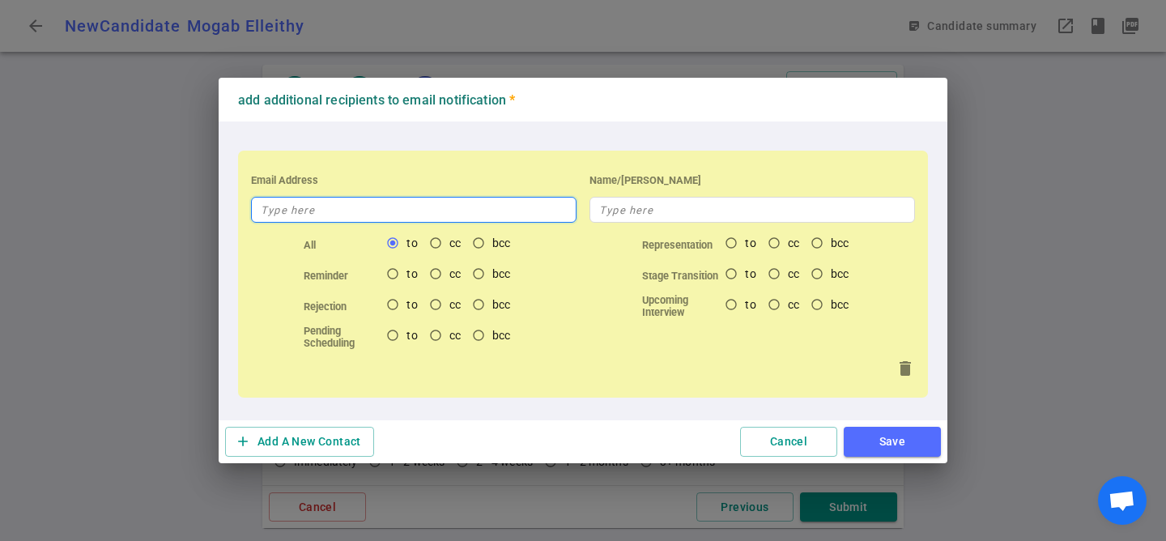
click at [471, 200] on input "text" at bounding box center [414, 210] width 326 height 26
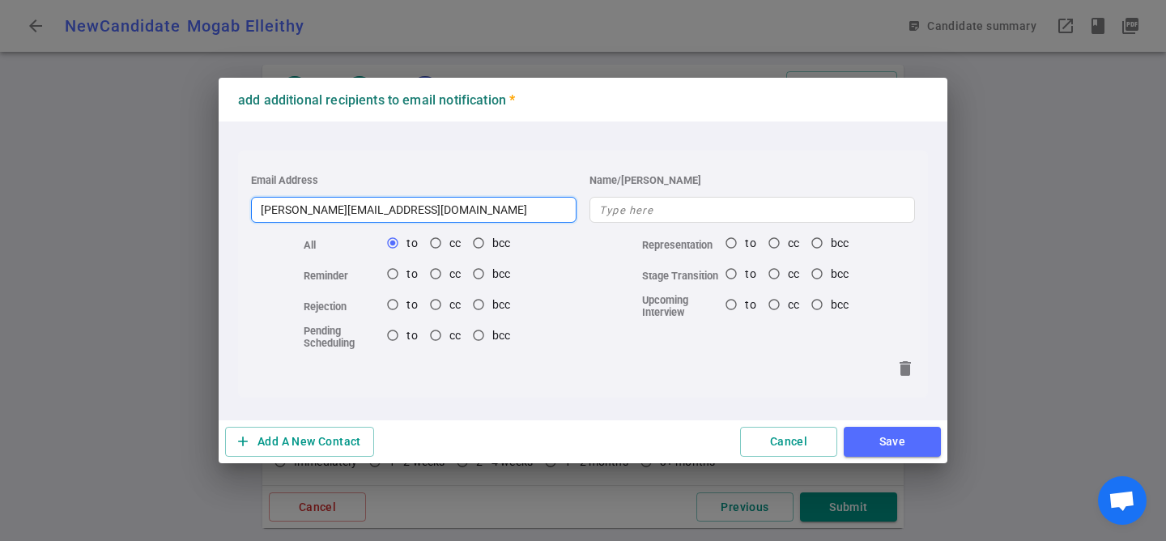
type input "brianda@cpi-search.com"
click at [904, 441] on button "Save" at bounding box center [892, 442] width 97 height 30
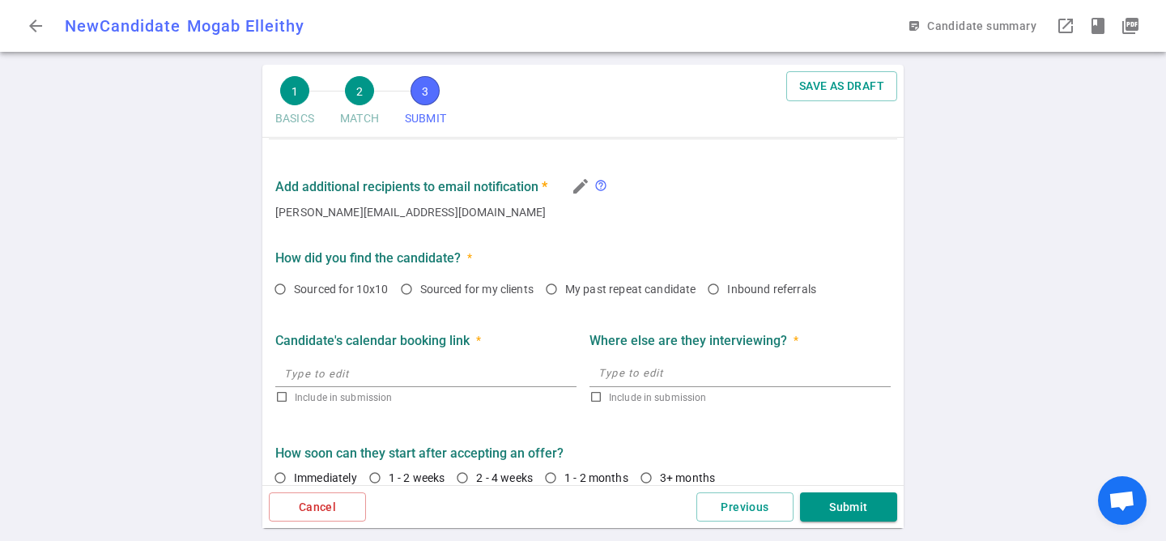
click at [878, 490] on div "Cancel Previous Submit" at bounding box center [582, 507] width 641 height 44
click at [867, 509] on button "Submit" at bounding box center [848, 507] width 97 height 30
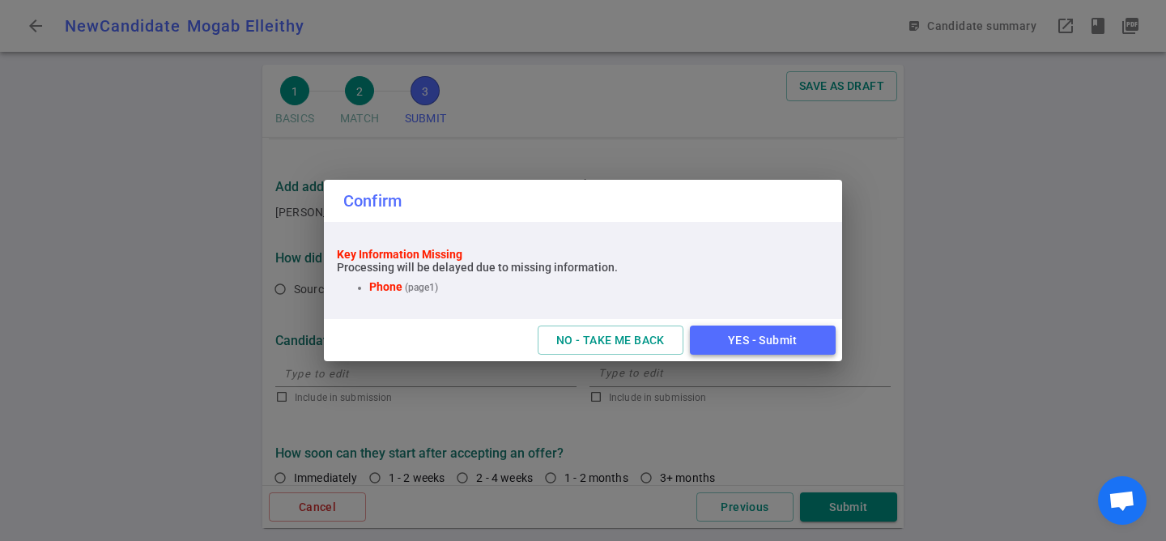
click at [795, 335] on button "YES - Submit" at bounding box center [763, 341] width 146 height 30
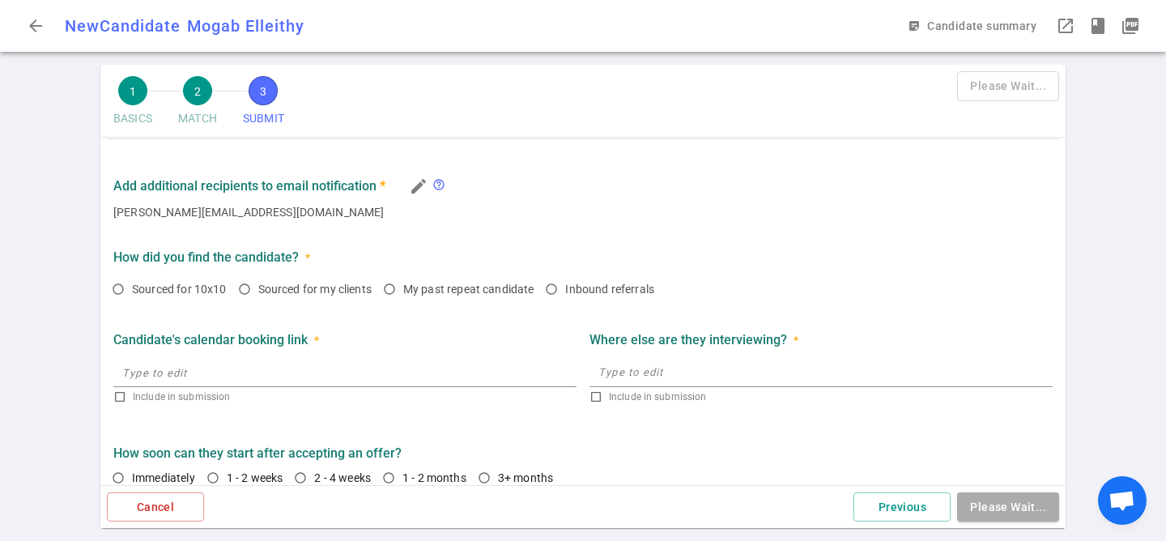
scroll to position [119, 0]
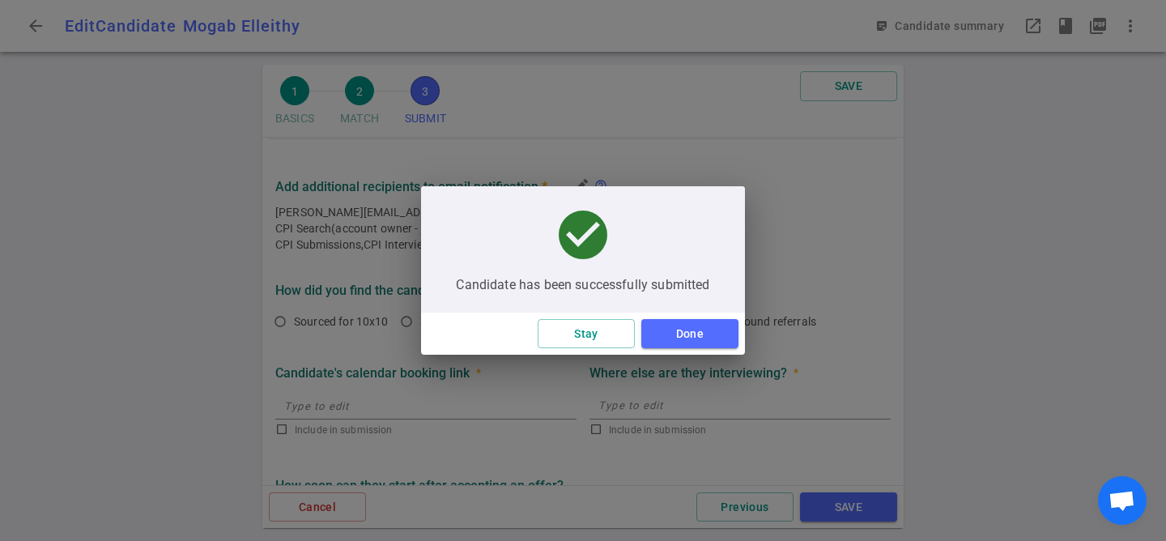
type textarea "Reason for Looking: It's been tough finding customer fit and finding funding so…"
